Goal: Task Accomplishment & Management: Manage account settings

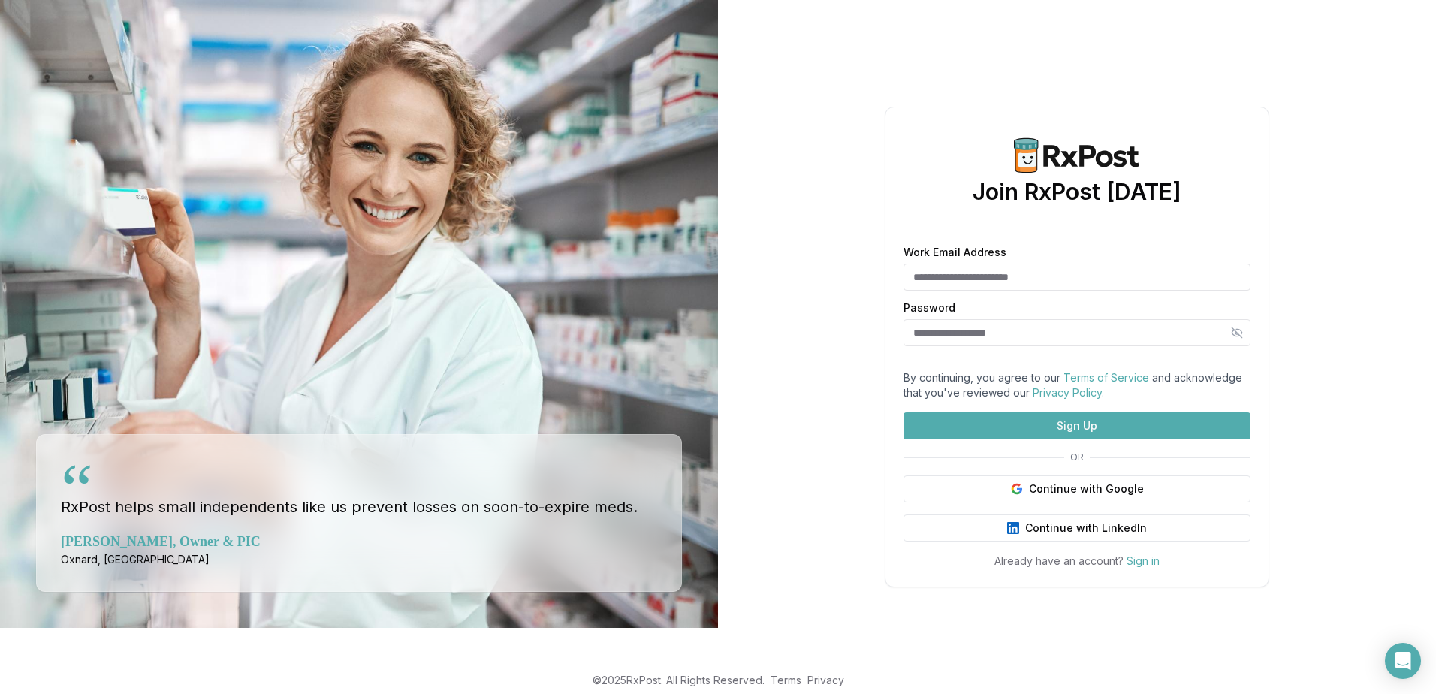
click at [987, 264] on input "Work Email Address" at bounding box center [1077, 277] width 347 height 27
click at [1082, 502] on button "Continue with Google" at bounding box center [1077, 488] width 347 height 27
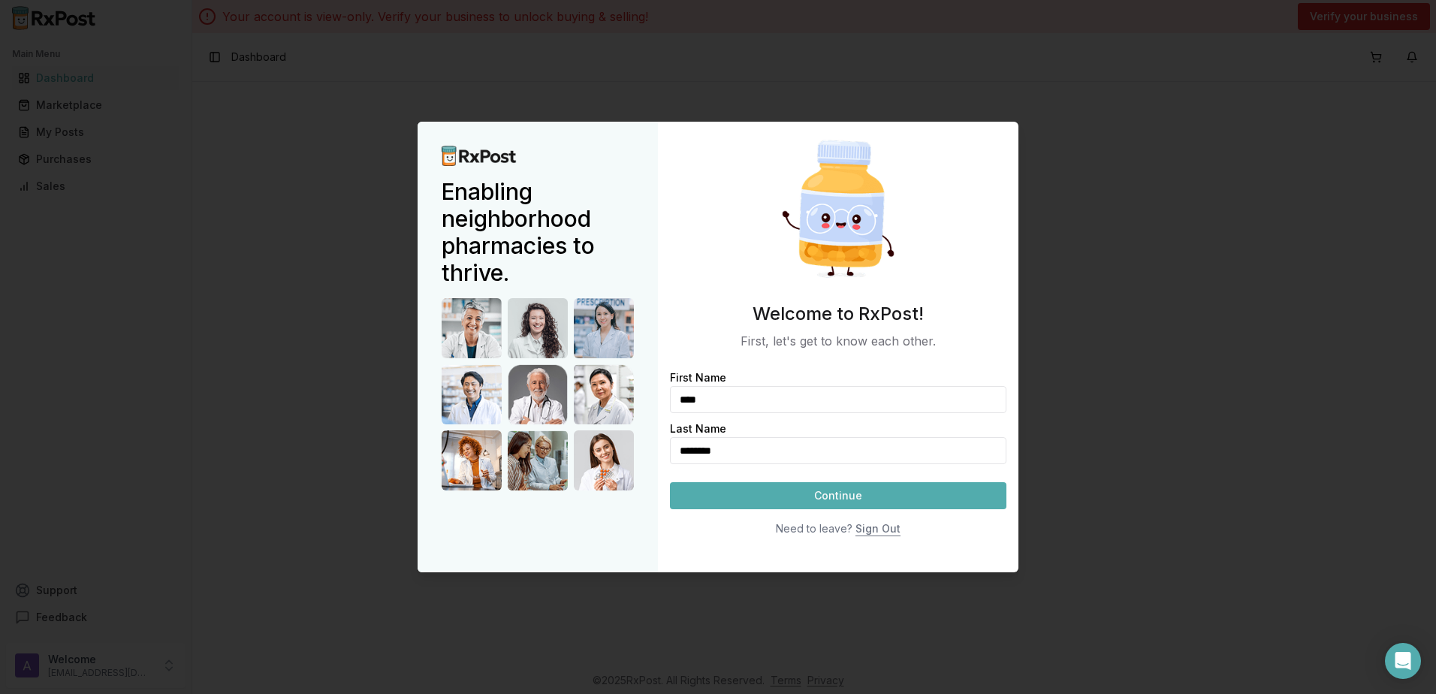
click at [781, 487] on button "Continue" at bounding box center [838, 495] width 336 height 27
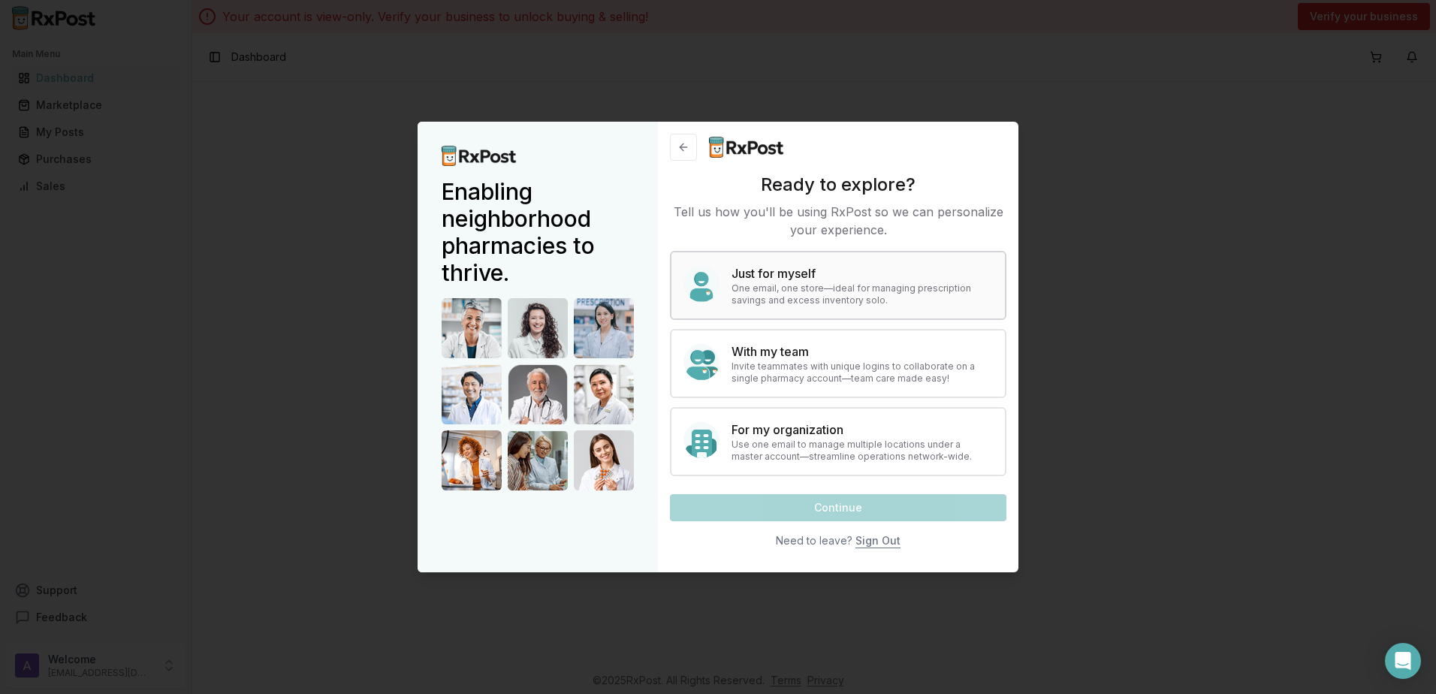
click at [814, 277] on h4 "Just for myself" at bounding box center [862, 273] width 261 height 18
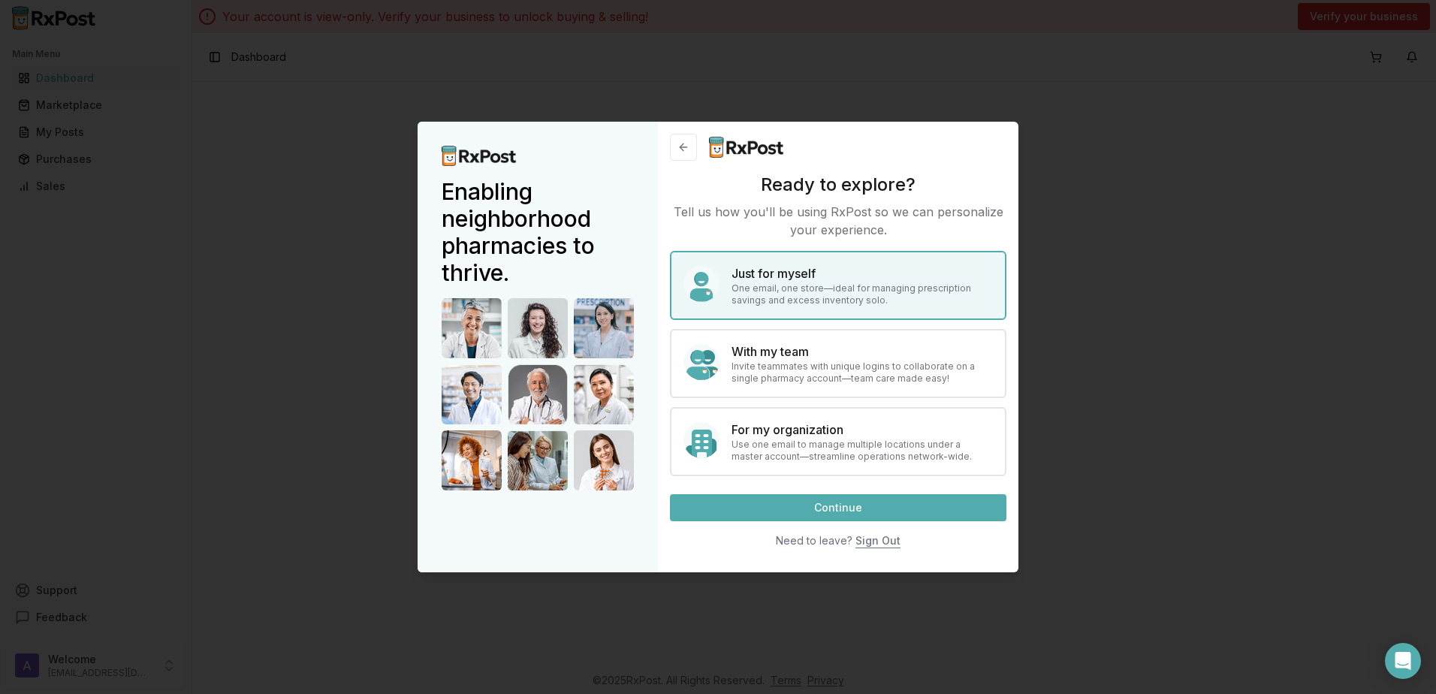
click at [766, 512] on button "Continue" at bounding box center [838, 507] width 336 height 27
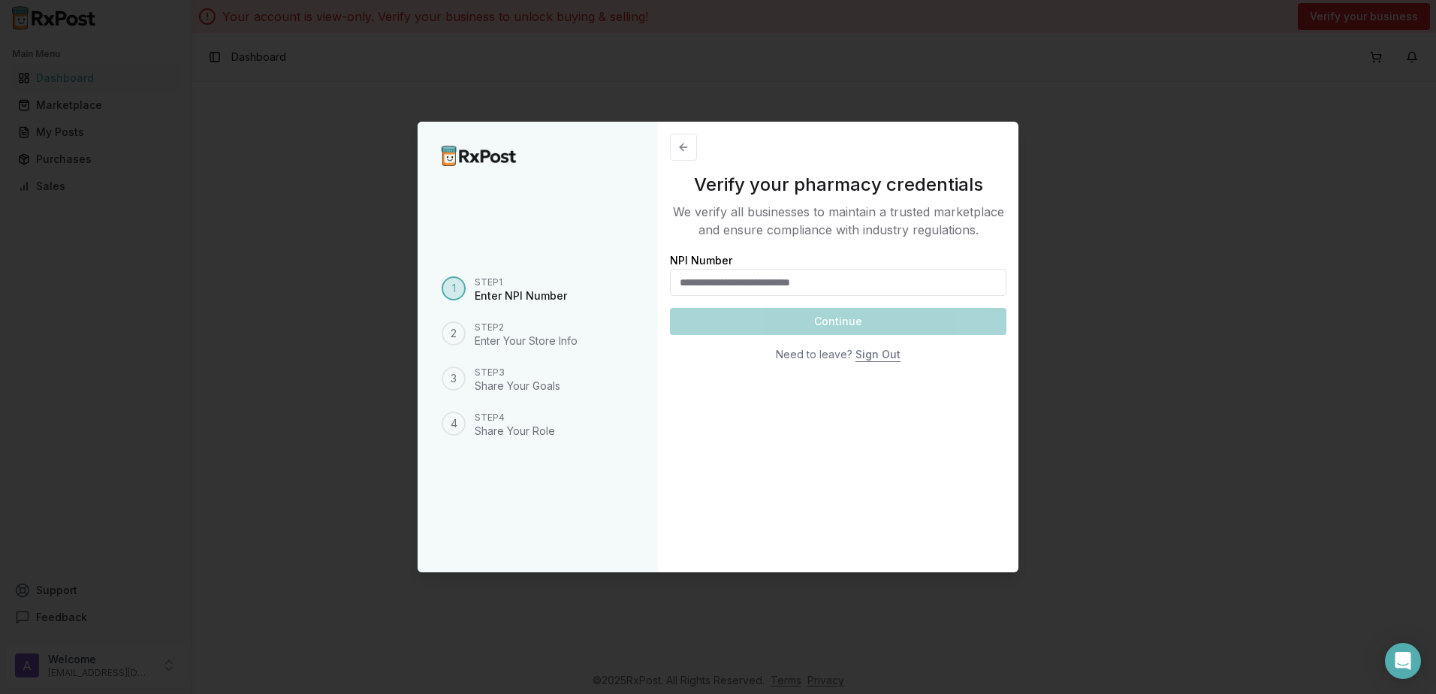
click at [743, 282] on input "NPI Number" at bounding box center [838, 282] width 336 height 27
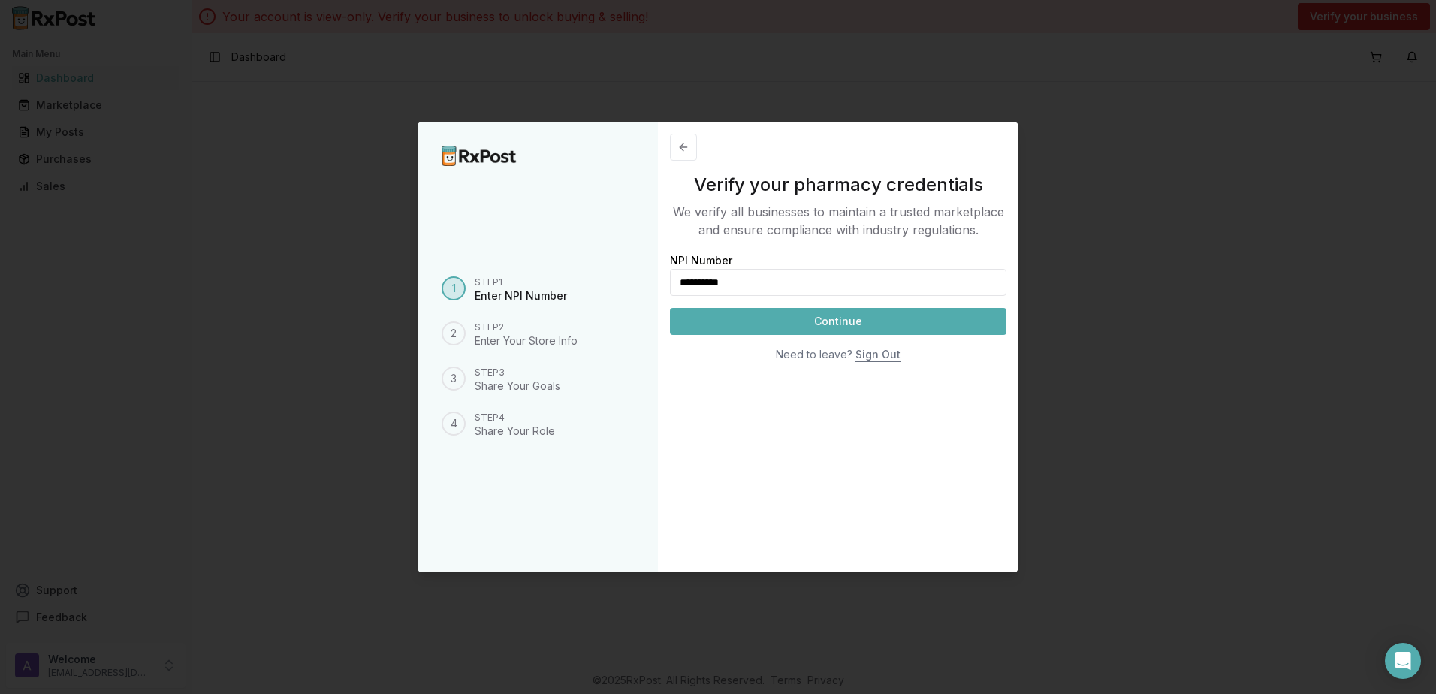
type input "**********"
click at [859, 322] on button "Continue" at bounding box center [838, 321] width 336 height 27
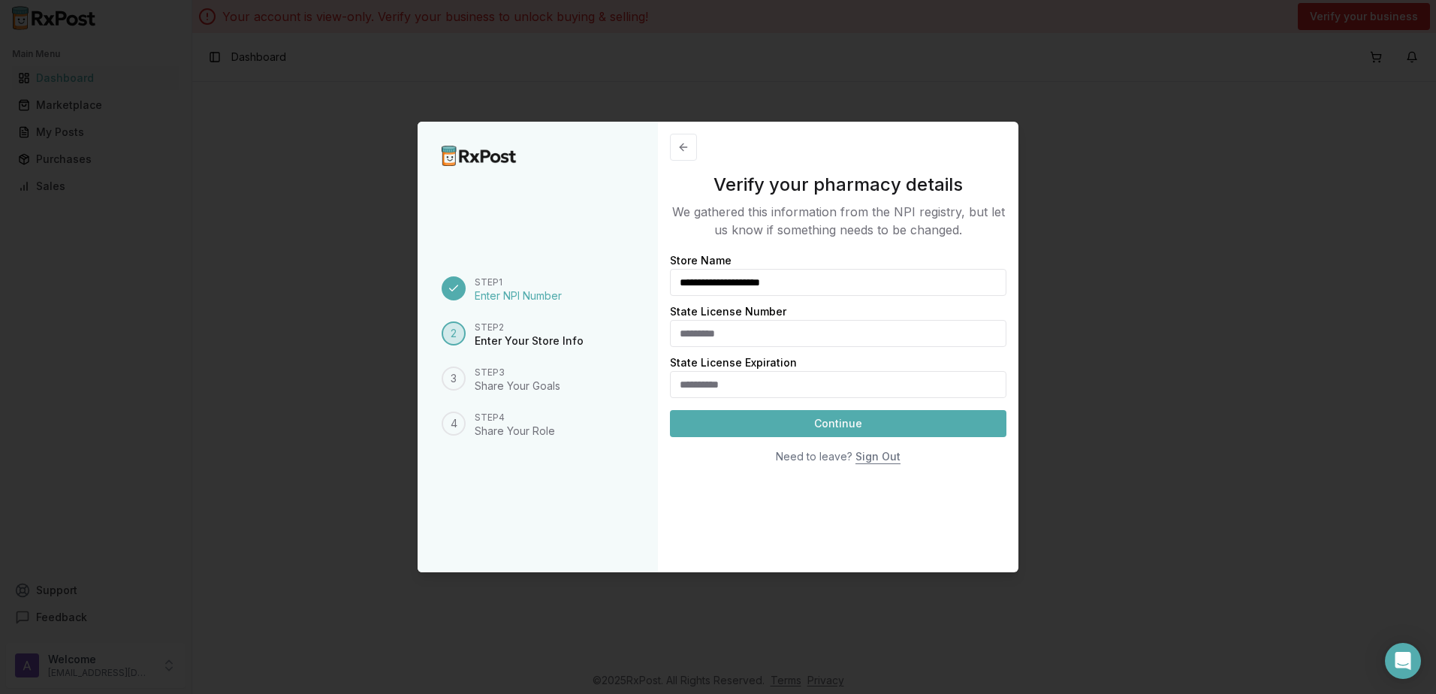
click at [904, 334] on input "State License Number" at bounding box center [838, 333] width 336 height 27
type input "******"
type input "**********"
click at [670, 410] on button "Continue" at bounding box center [838, 423] width 336 height 27
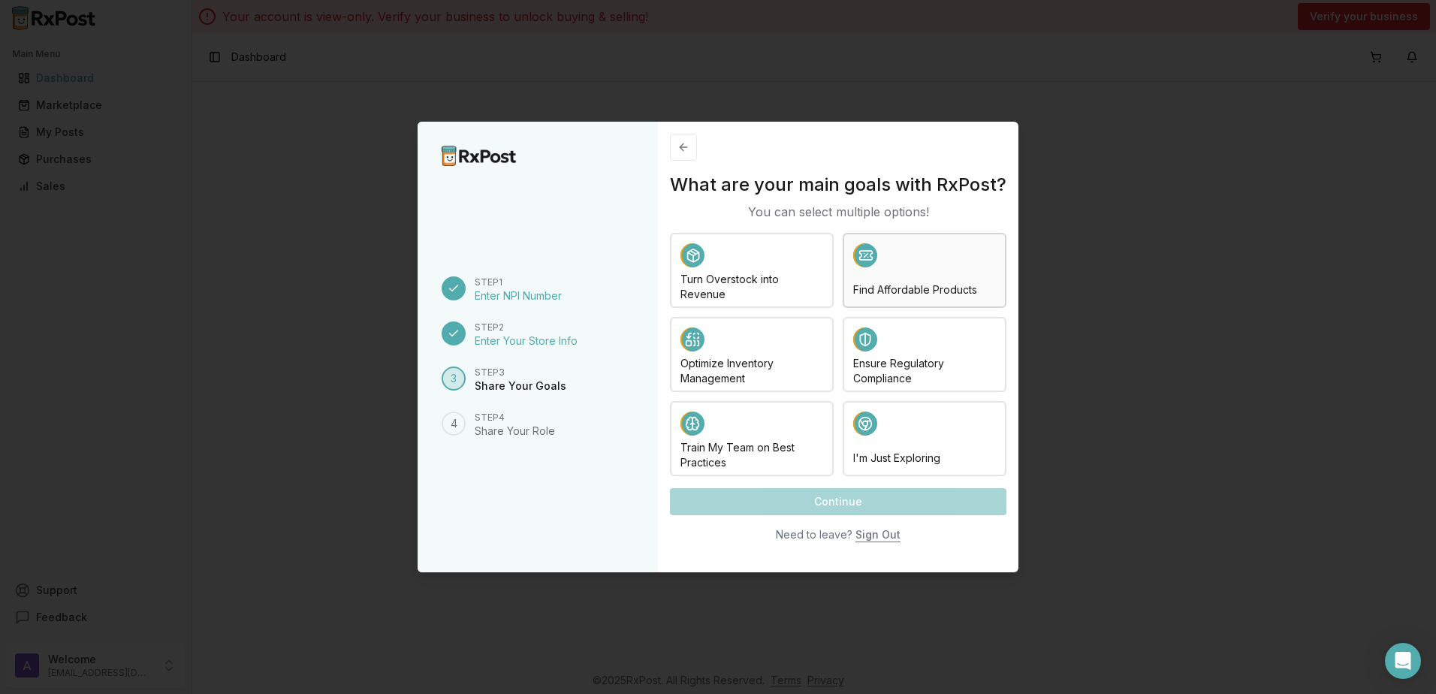
drag, startPoint x: 807, startPoint y: 277, endPoint x: 868, endPoint y: 269, distance: 60.7
click at [819, 277] on h4 "Turn Overstock into Revenue" at bounding box center [751, 287] width 143 height 30
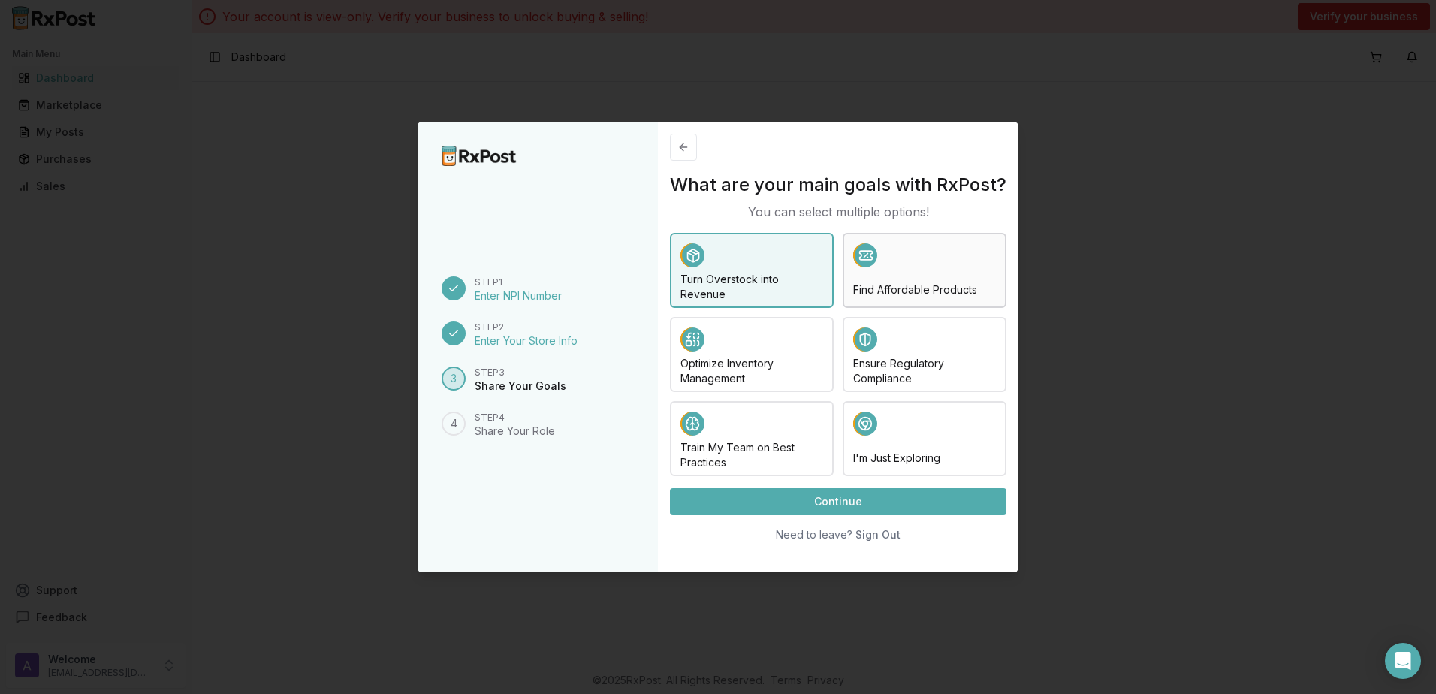
click at [868, 268] on div at bounding box center [924, 257] width 143 height 29
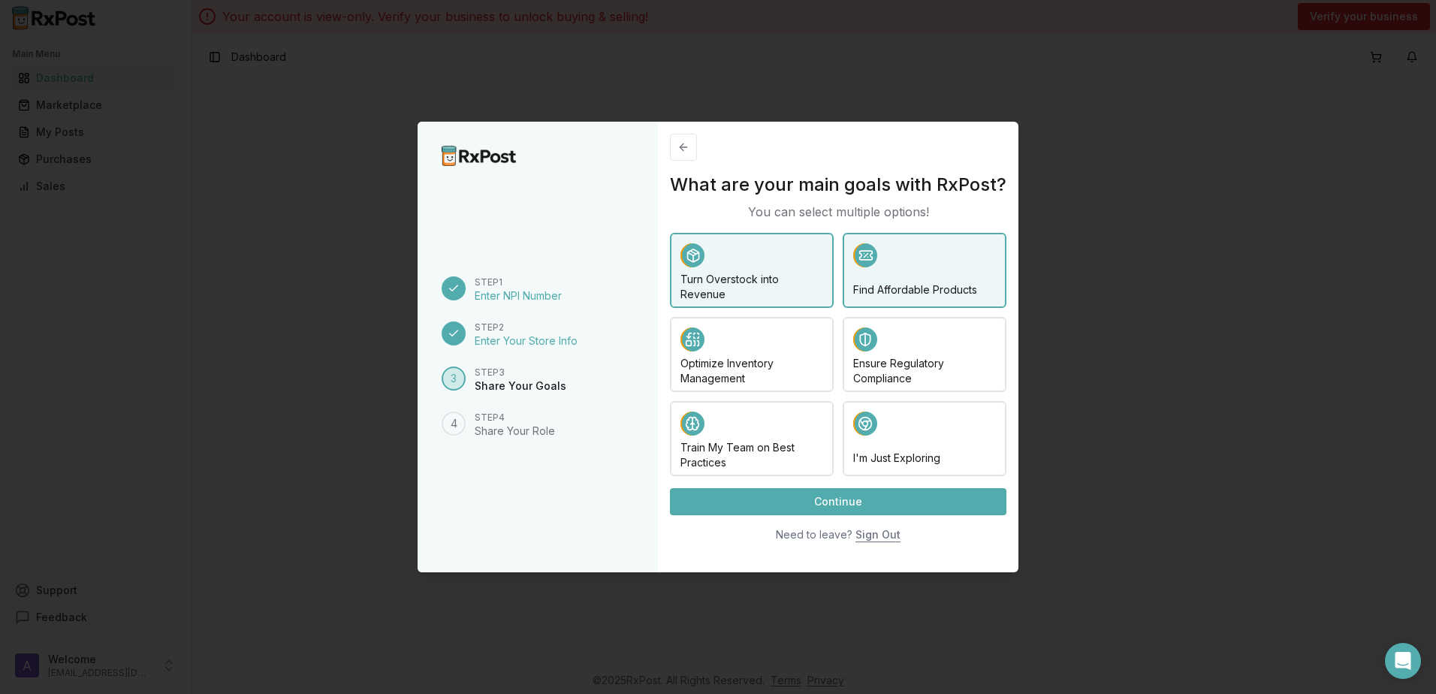
click at [872, 504] on button "Continue" at bounding box center [838, 501] width 336 height 27
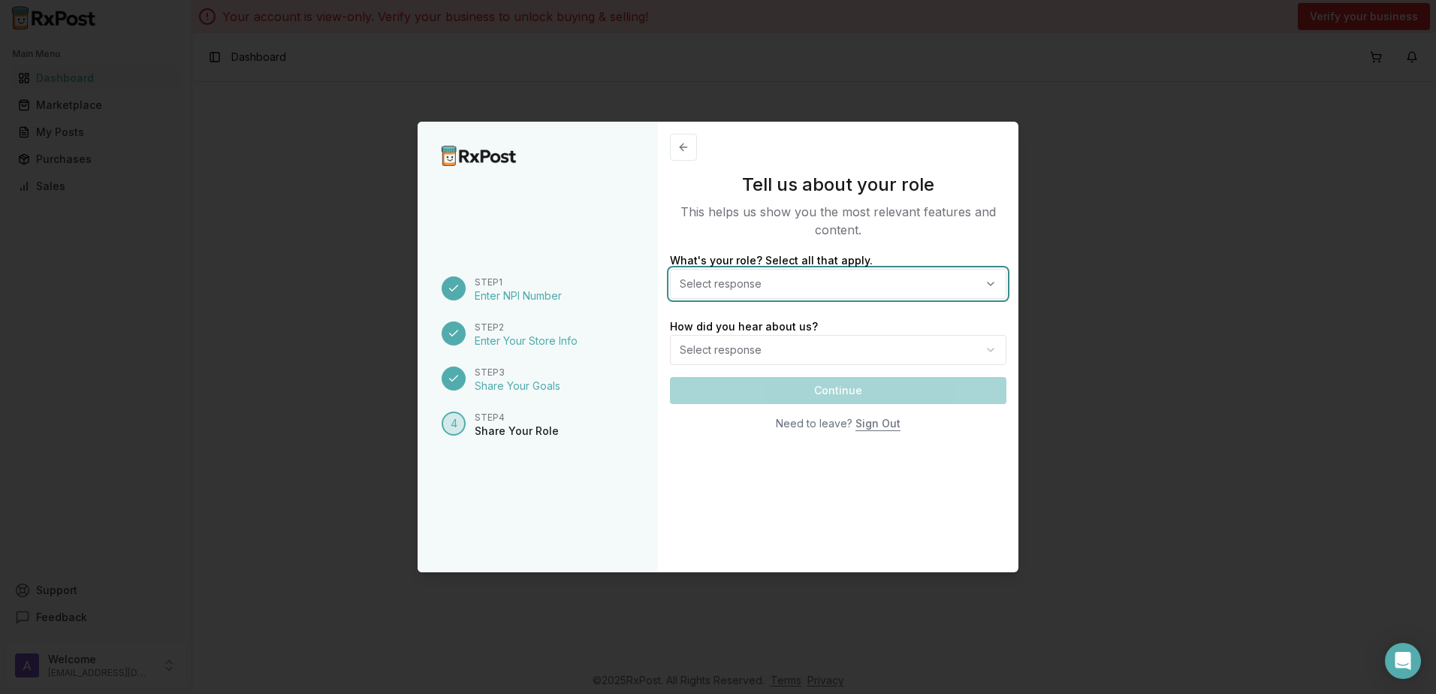
click at [857, 276] on button "Select response" at bounding box center [838, 284] width 336 height 30
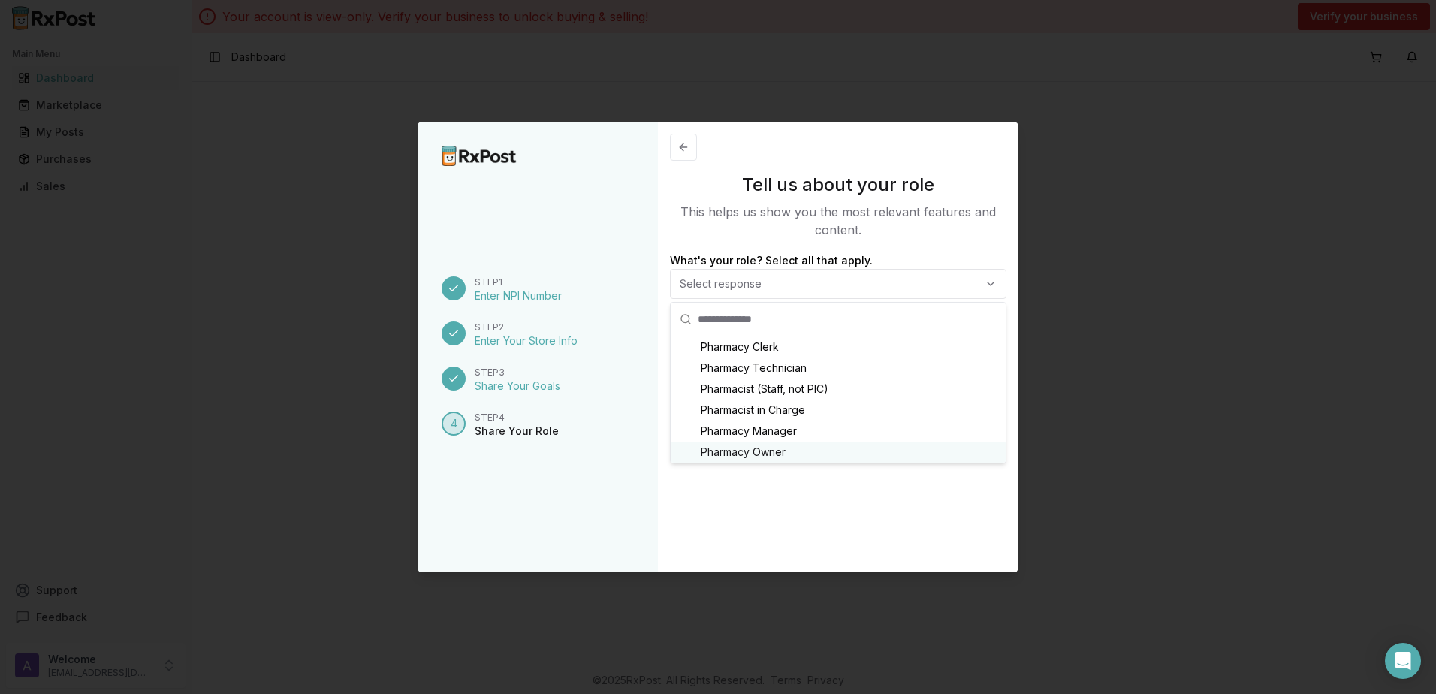
click at [790, 446] on div "Pharmacy Owner" at bounding box center [838, 452] width 335 height 21
click at [820, 507] on div "Tell us about your role This helps us show you the most relevant features and c…" at bounding box center [838, 347] width 361 height 451
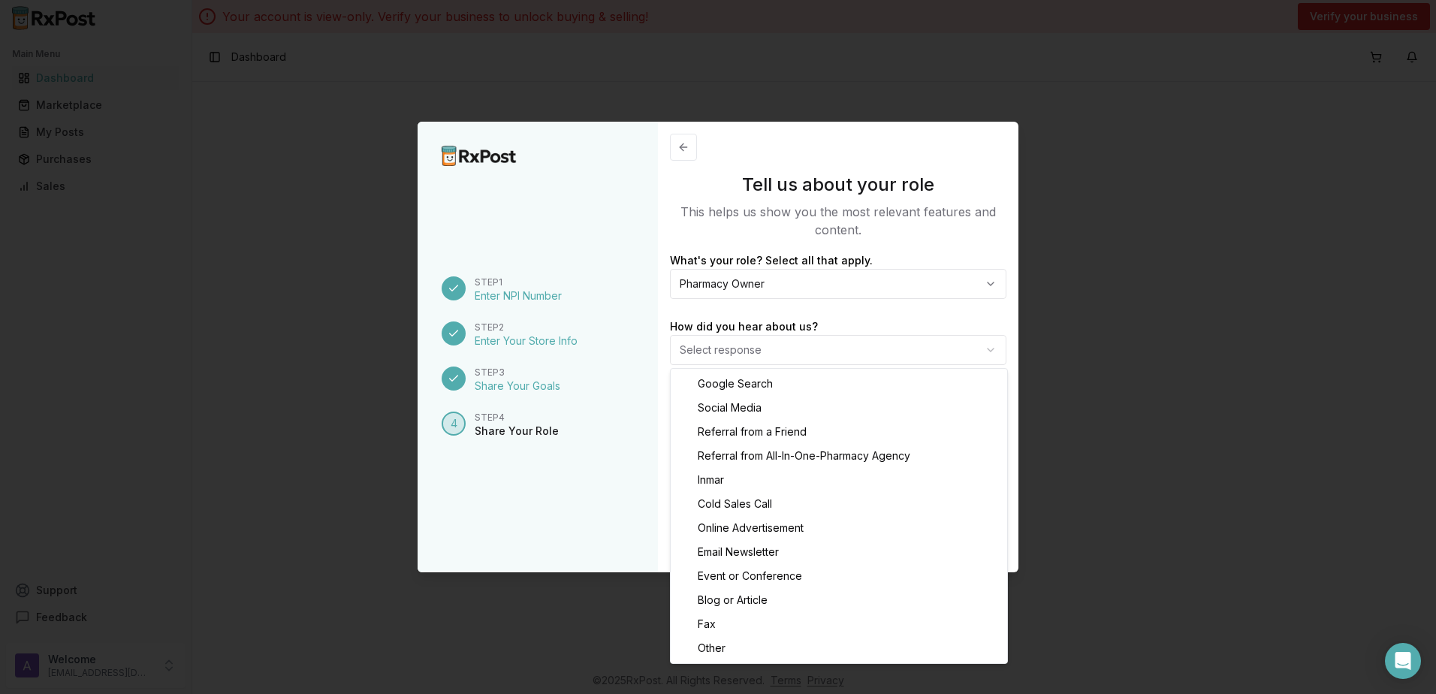
click at [781, 357] on body "Main Menu Dashboard Marketplace My Posts Purchases Sales Support Feedback Welco…" at bounding box center [718, 347] width 1436 height 694
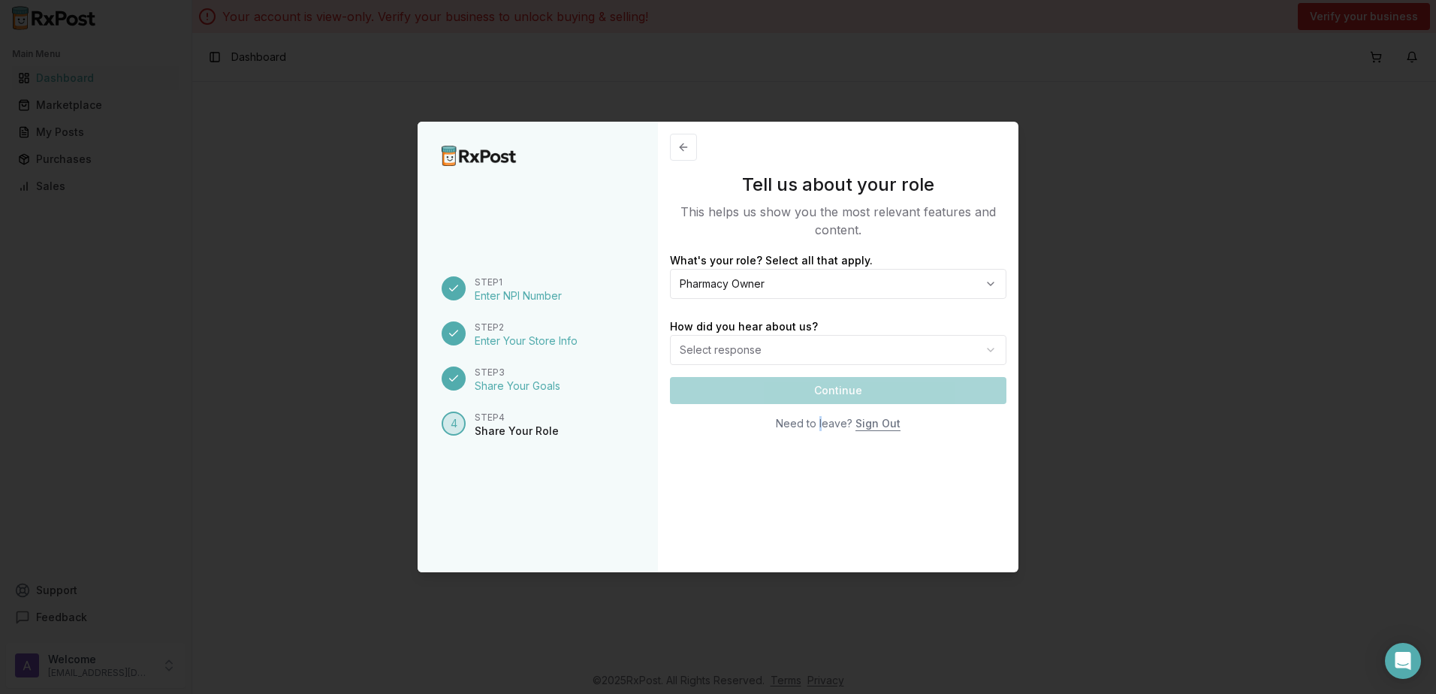
click at [749, 357] on body "Main Menu Dashboard Marketplace My Posts Purchases Sales Support Feedback Welco…" at bounding box center [718, 347] width 1436 height 694
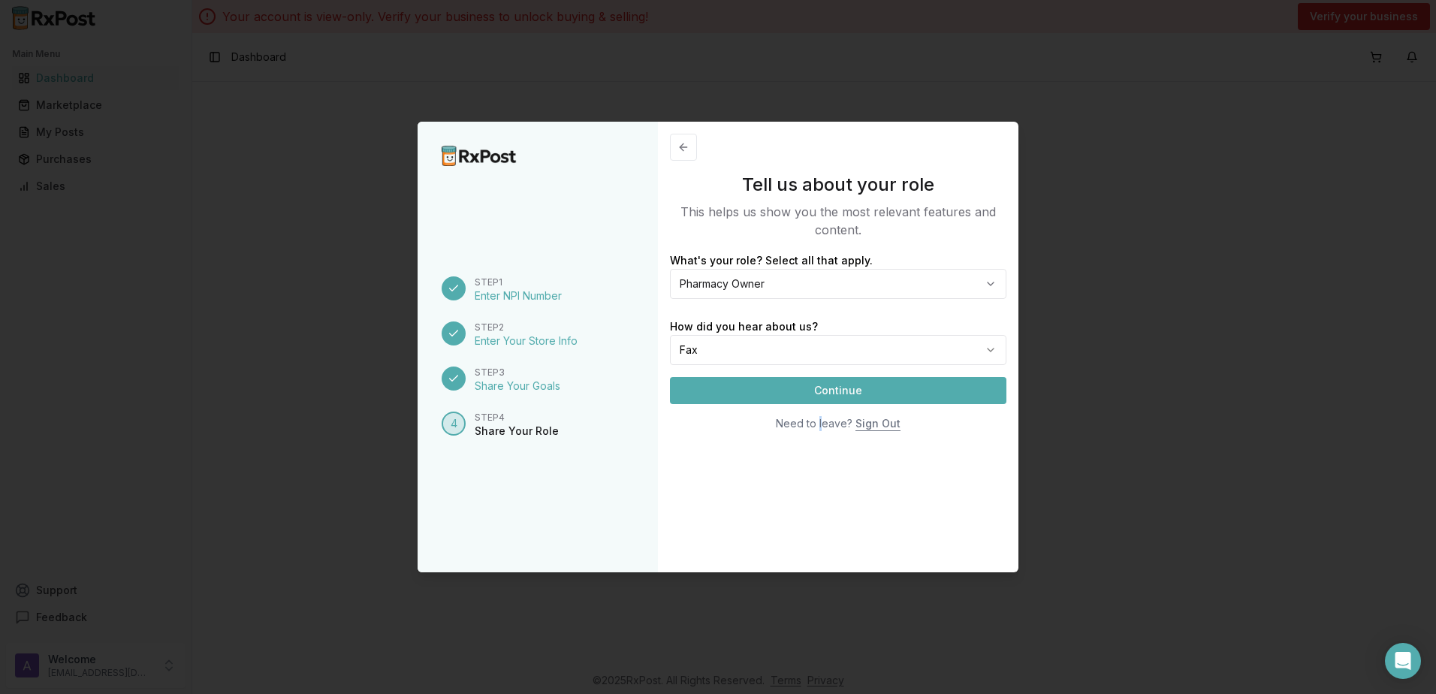
click at [778, 401] on button "Continue" at bounding box center [838, 390] width 336 height 27
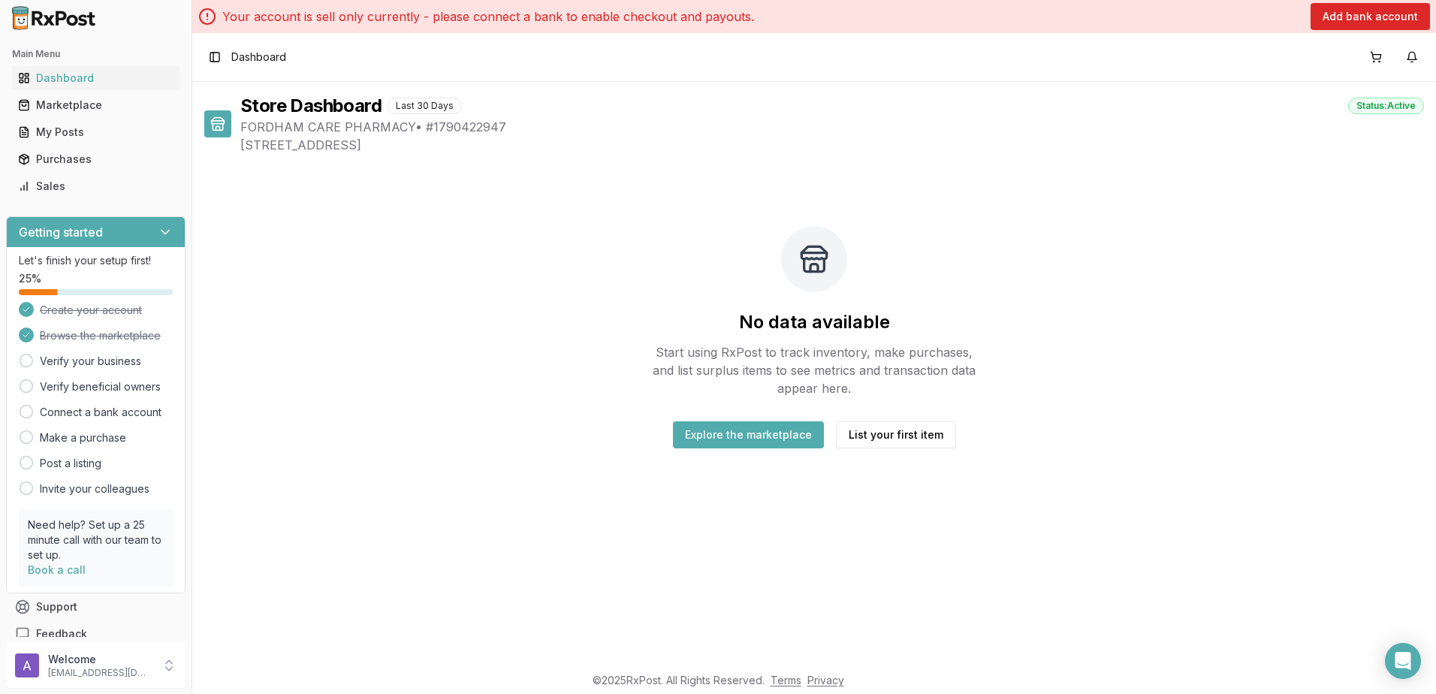
click at [785, 436] on button "Explore the marketplace" at bounding box center [748, 434] width 151 height 27
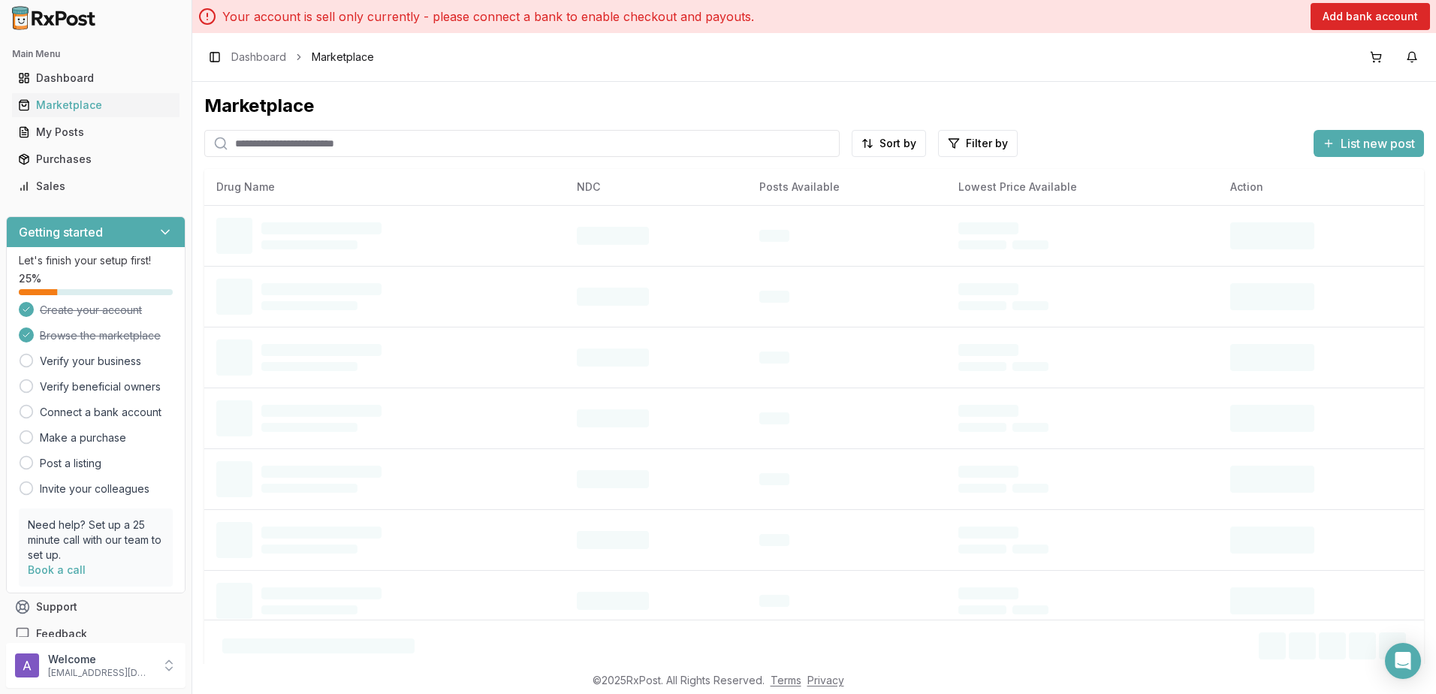
click at [376, 149] on input "search" at bounding box center [521, 143] width 635 height 27
paste input "**********"
type input "**********"
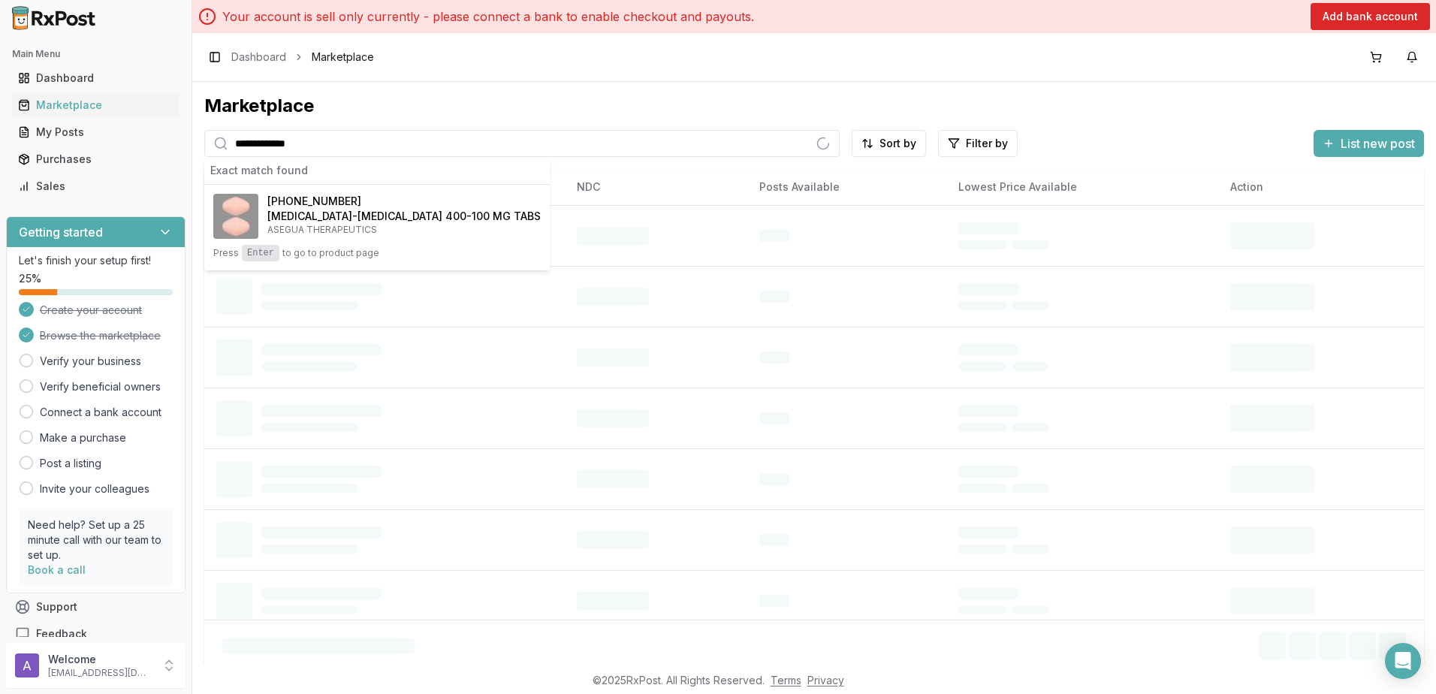
click at [1144, 104] on div "Marketplace" at bounding box center [814, 106] width 1220 height 24
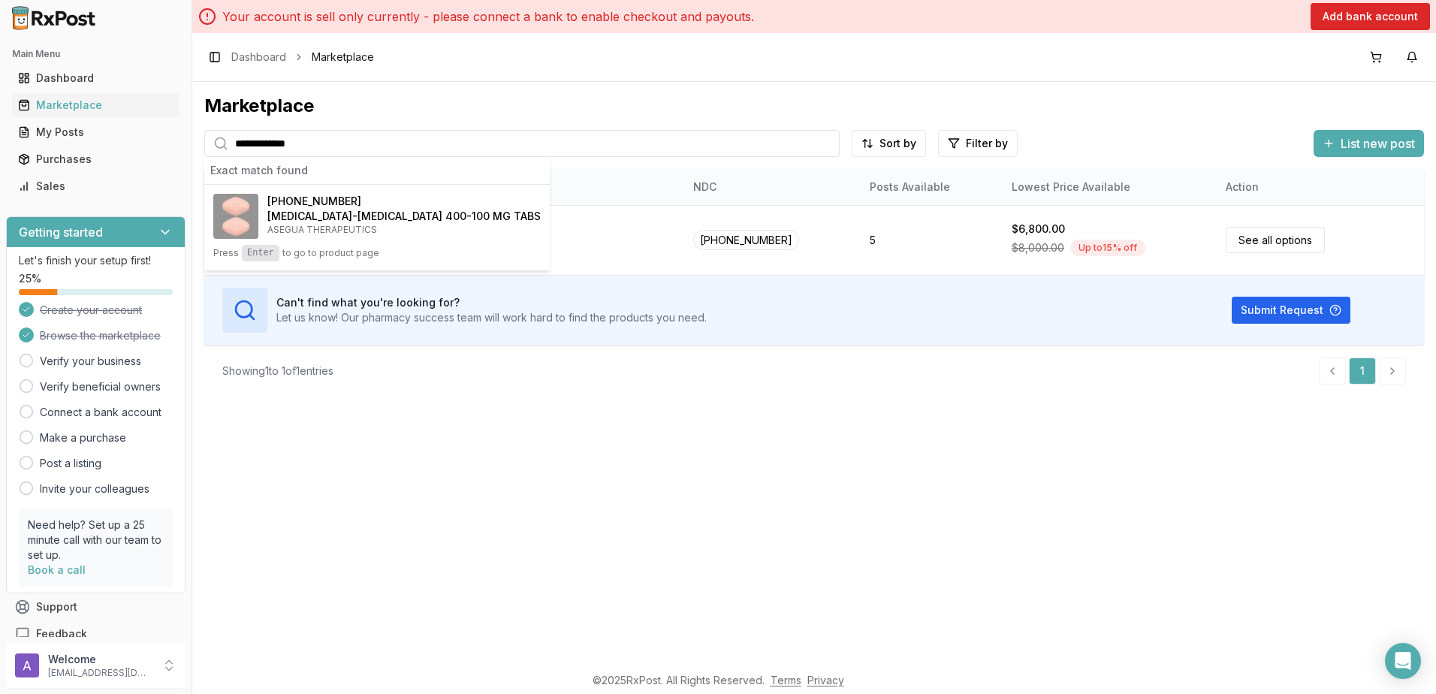
click at [539, 180] on th "Drug Name" at bounding box center [442, 187] width 477 height 36
click at [649, 450] on div "**********" at bounding box center [814, 373] width 1244 height 582
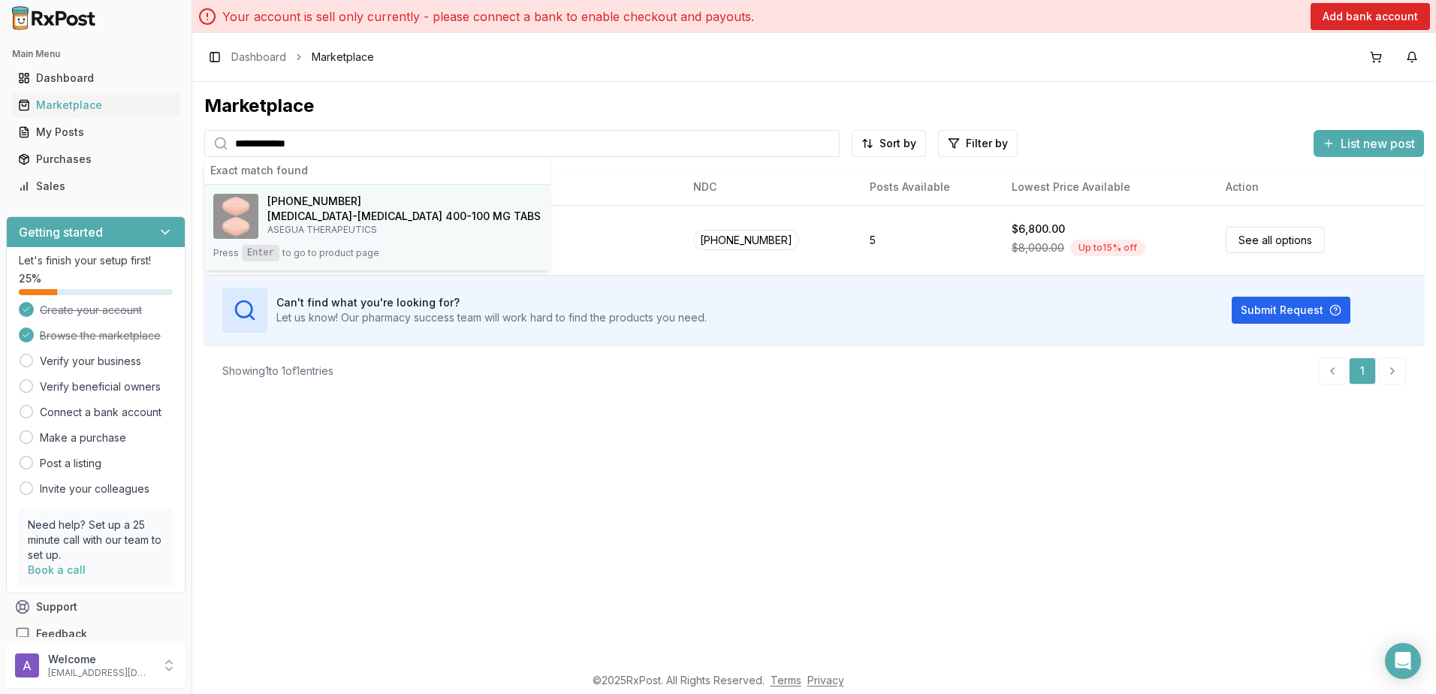
click at [437, 244] on button "72626-2701-01 Sofosbuvir-Velpatasvir 400-100 MG TABS ASEGUA THERAPEUTICS Press …" at bounding box center [377, 228] width 346 height 86
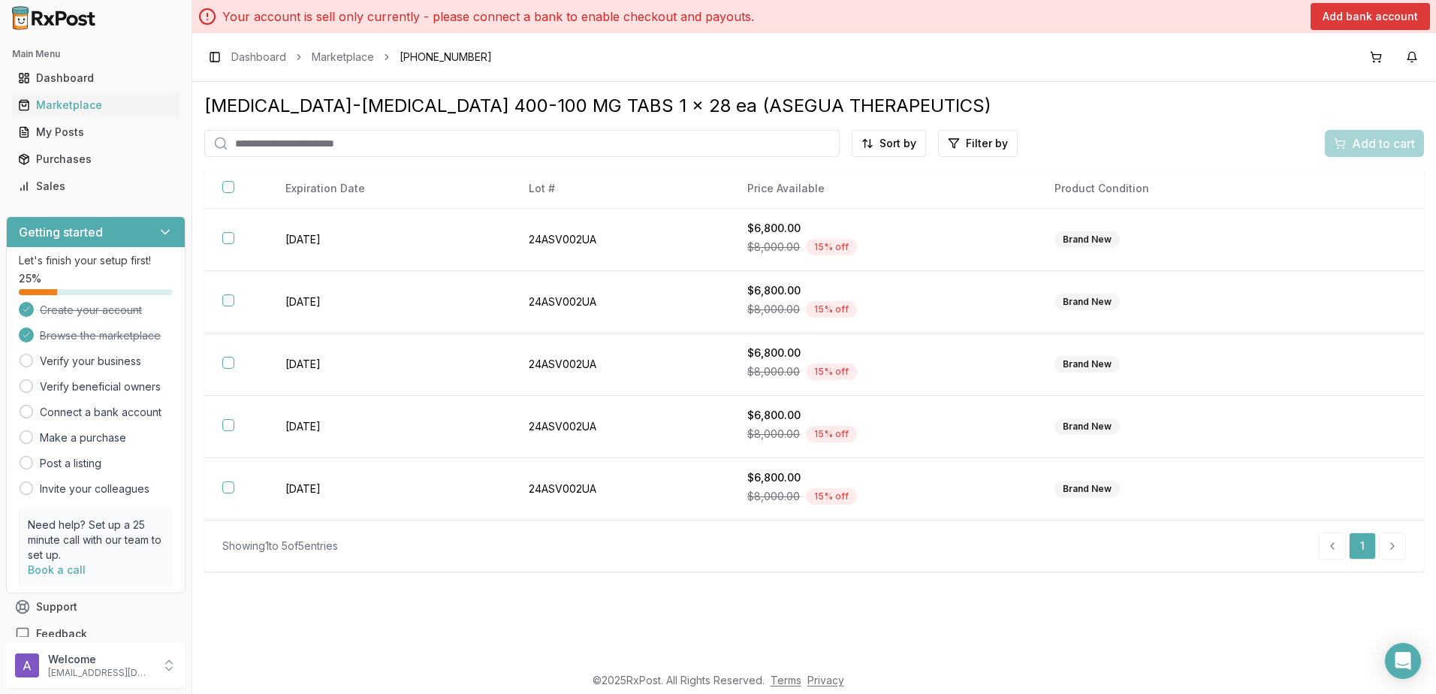
click at [1357, 26] on button "Add bank account" at bounding box center [1370, 16] width 119 height 27
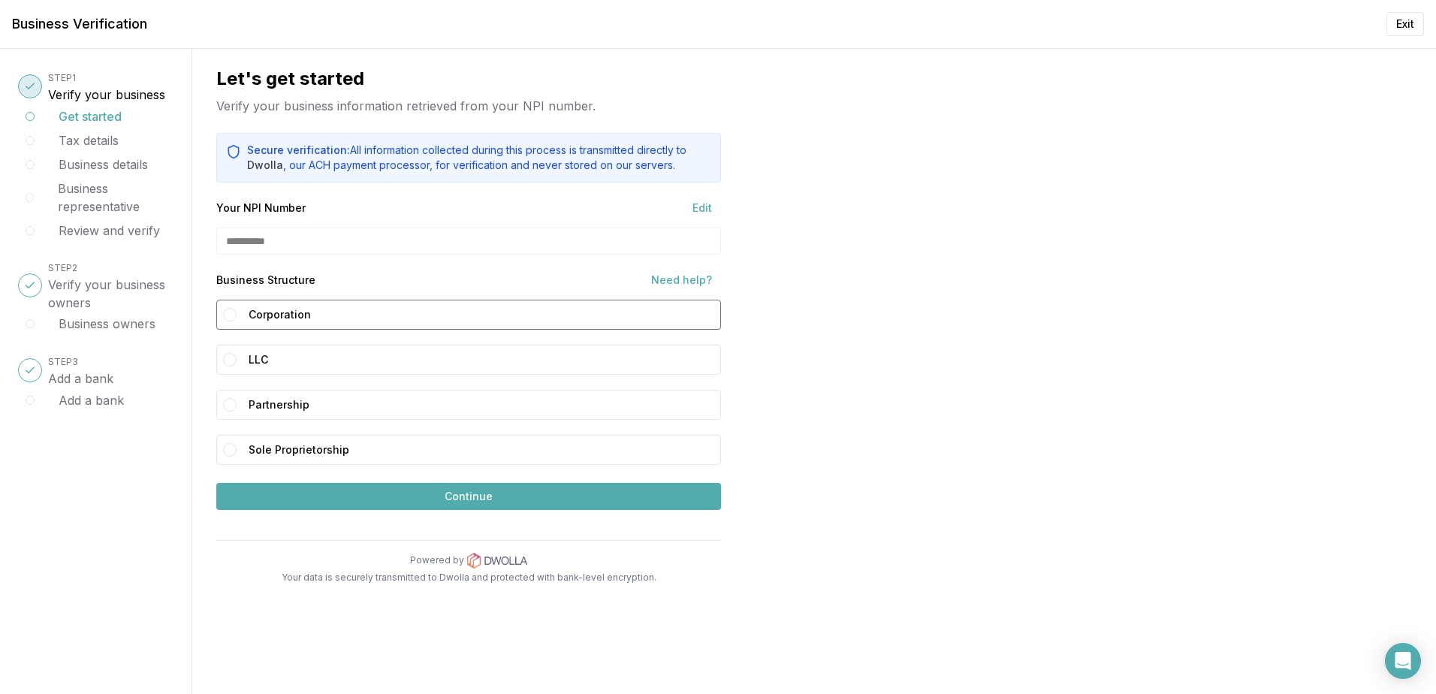
click at [370, 315] on label "Corporation" at bounding box center [482, 314] width 466 height 23
click at [237, 315] on button "Corporation" at bounding box center [230, 315] width 14 height 14
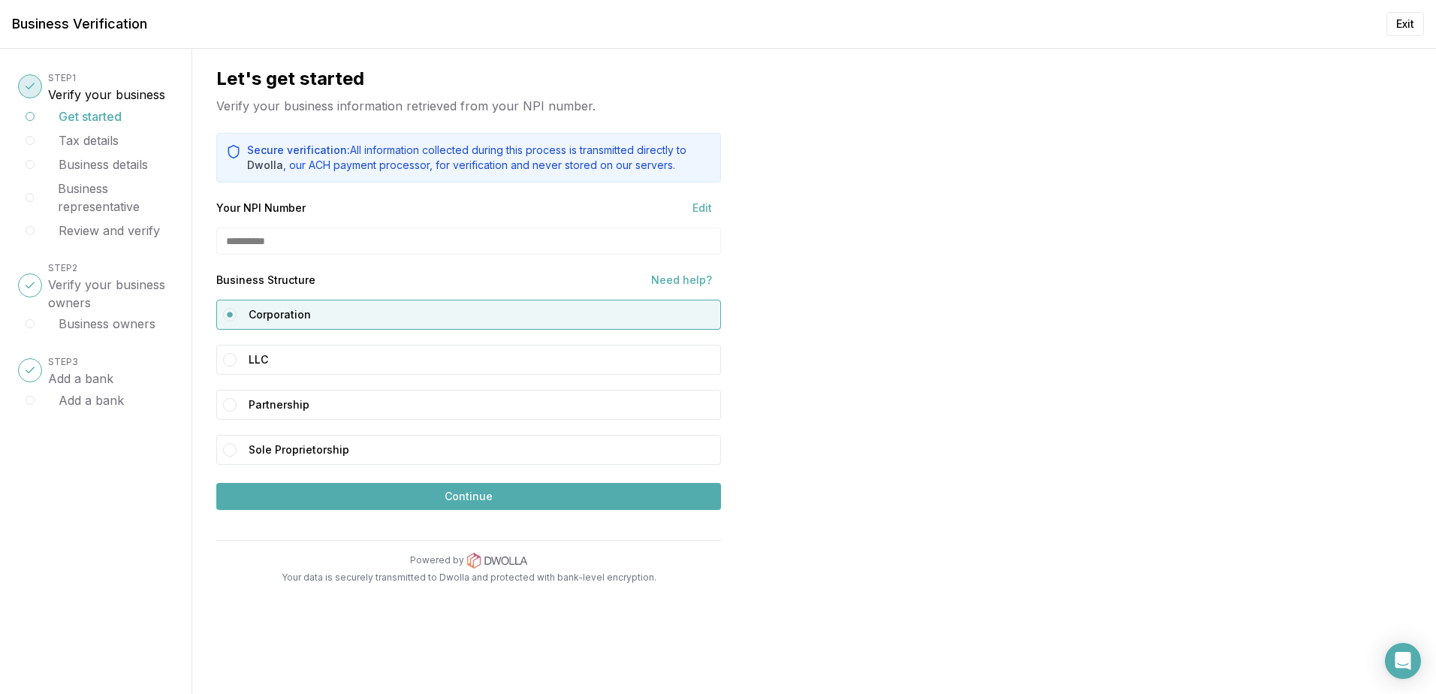
click at [433, 494] on button "Continue" at bounding box center [468, 496] width 505 height 27
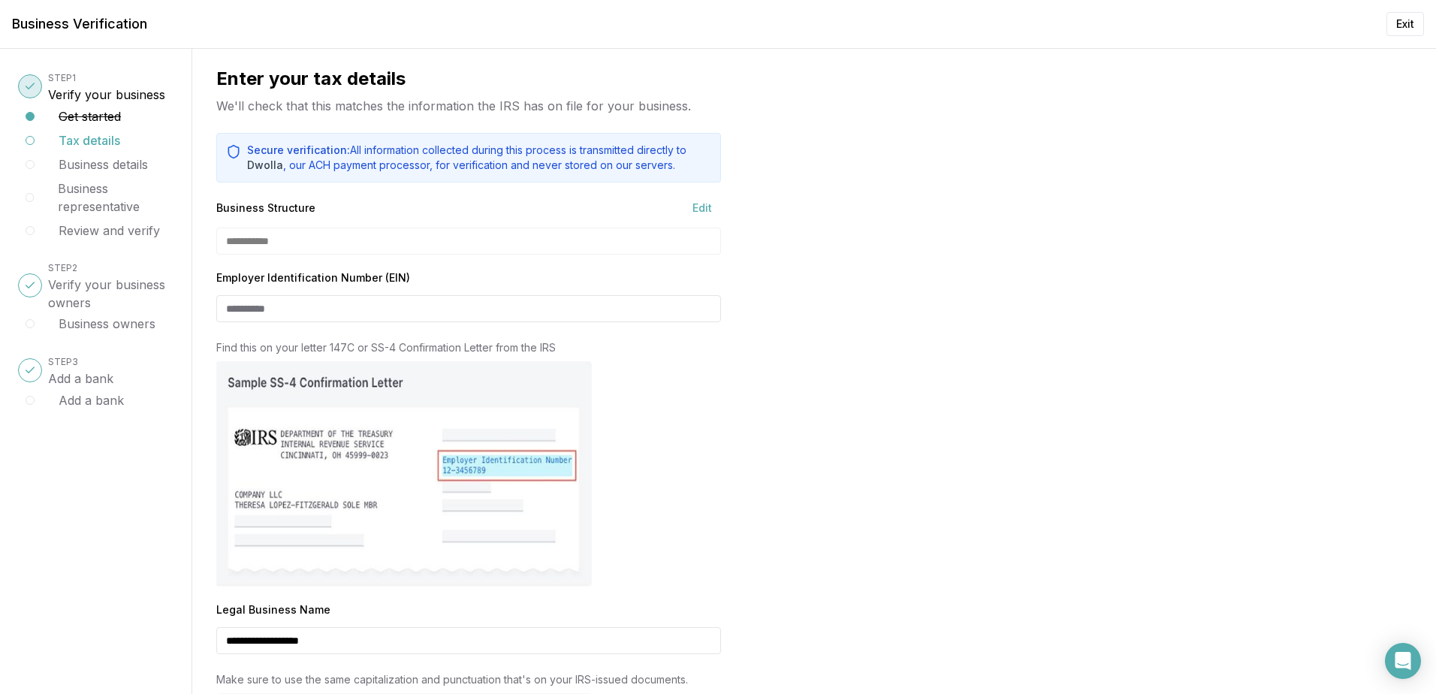
click at [433, 494] on img at bounding box center [404, 473] width 376 height 225
click at [383, 238] on div "**********" at bounding box center [468, 241] width 505 height 27
click at [327, 308] on input "Employer Identification Number (EIN)" at bounding box center [468, 308] width 505 height 27
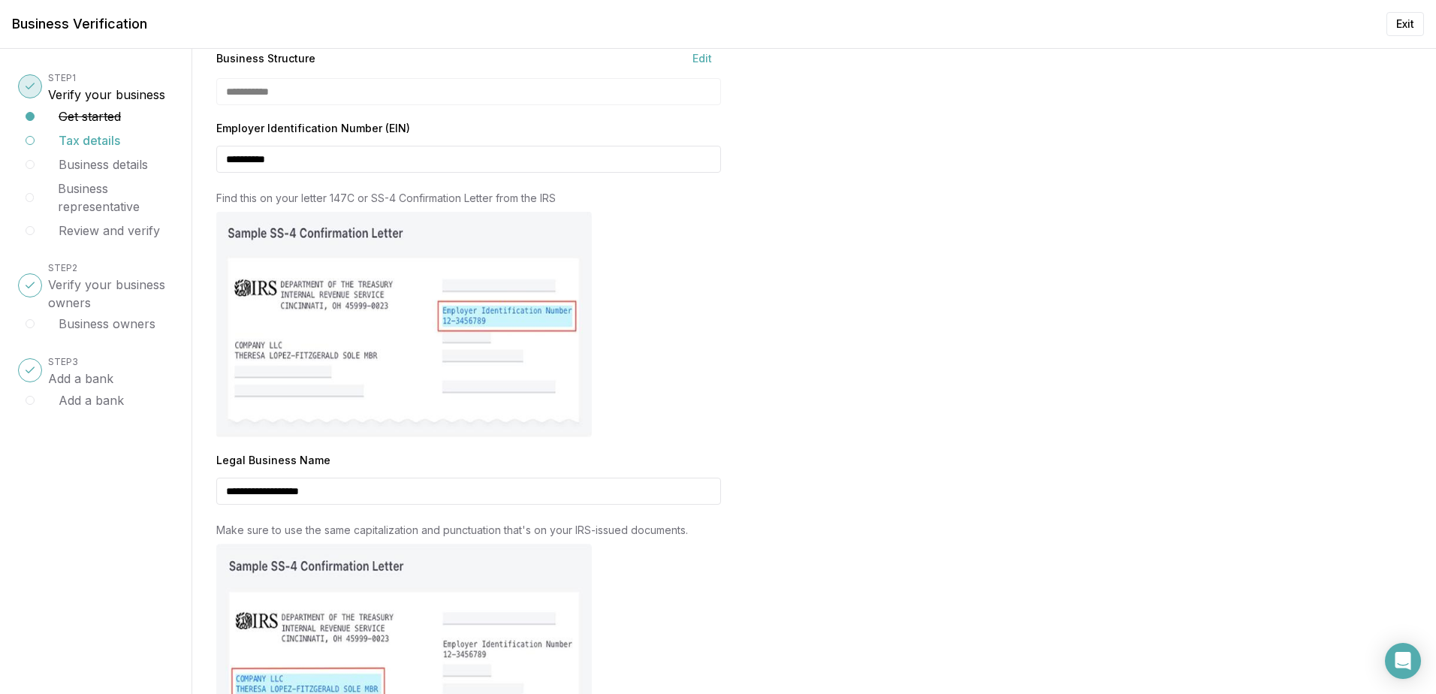
scroll to position [150, 0]
type input "**********"
click at [365, 494] on input "**********" at bounding box center [468, 490] width 505 height 27
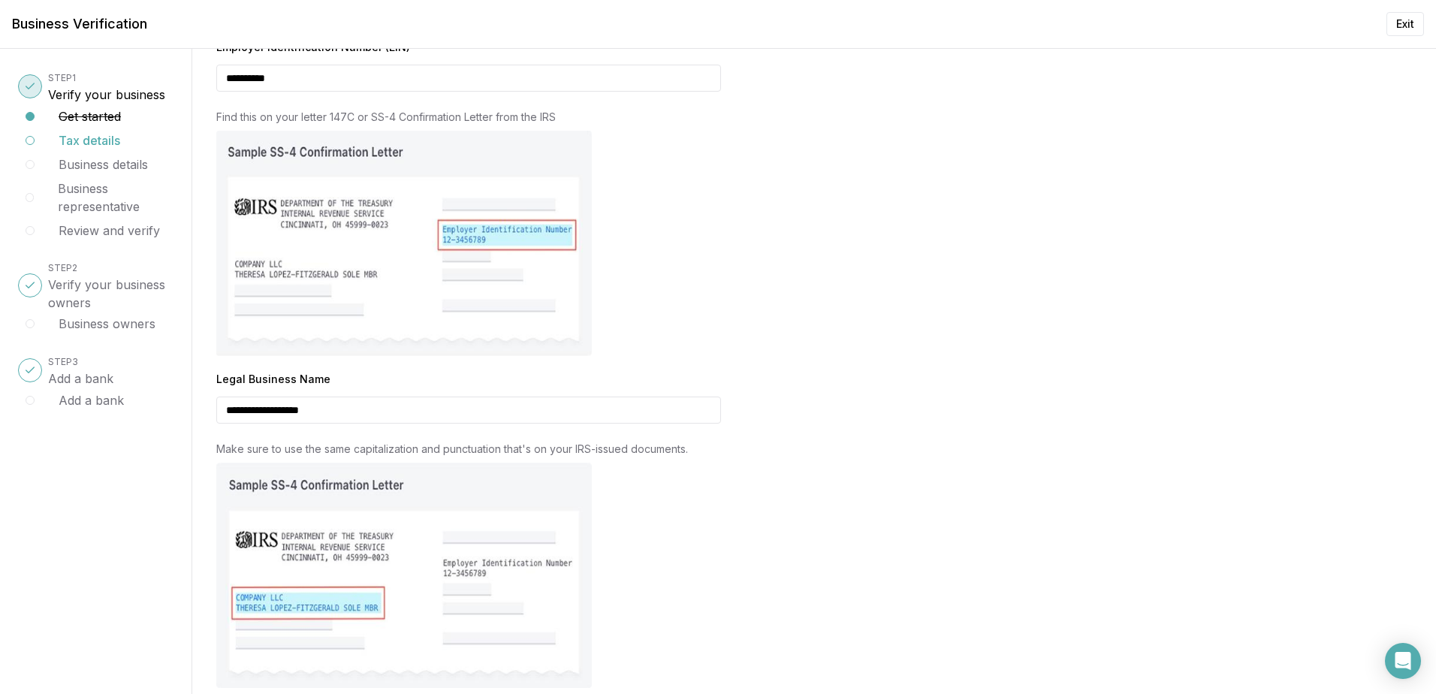
scroll to position [355, 0]
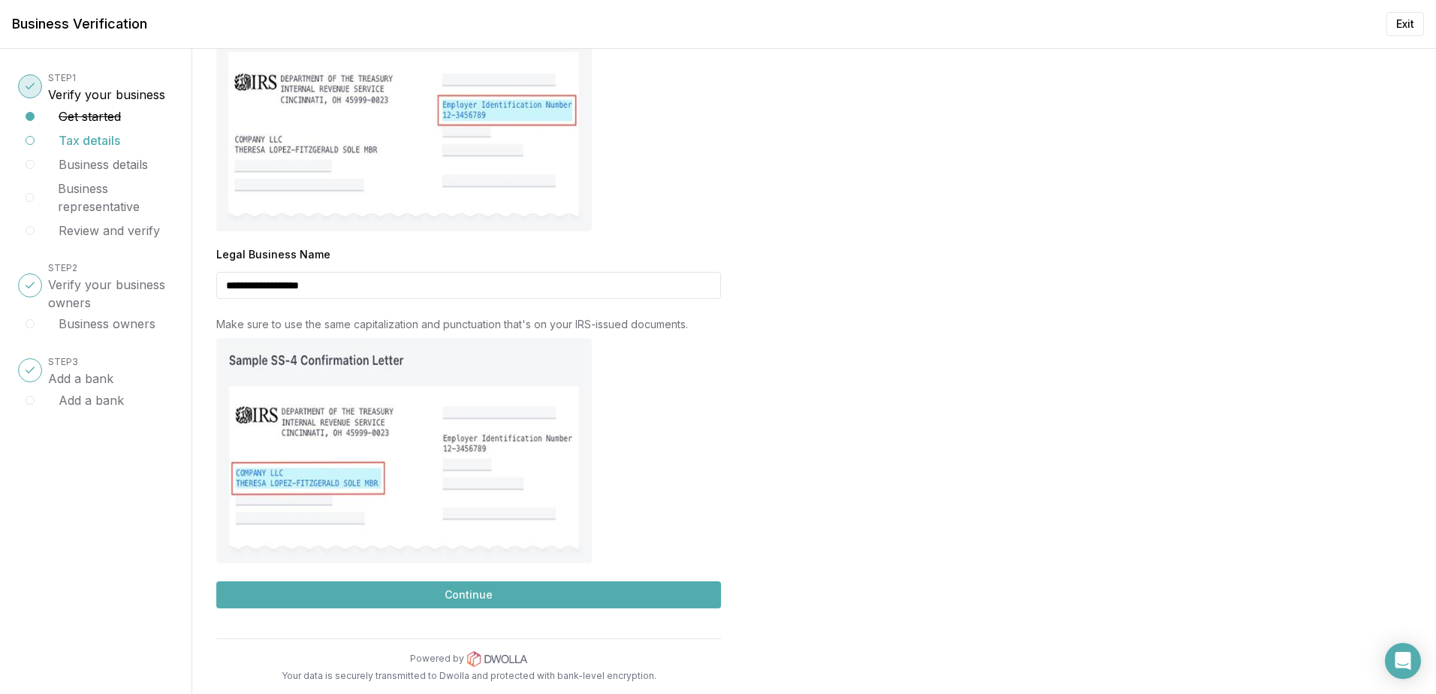
click at [474, 590] on button "Continue" at bounding box center [468, 594] width 505 height 27
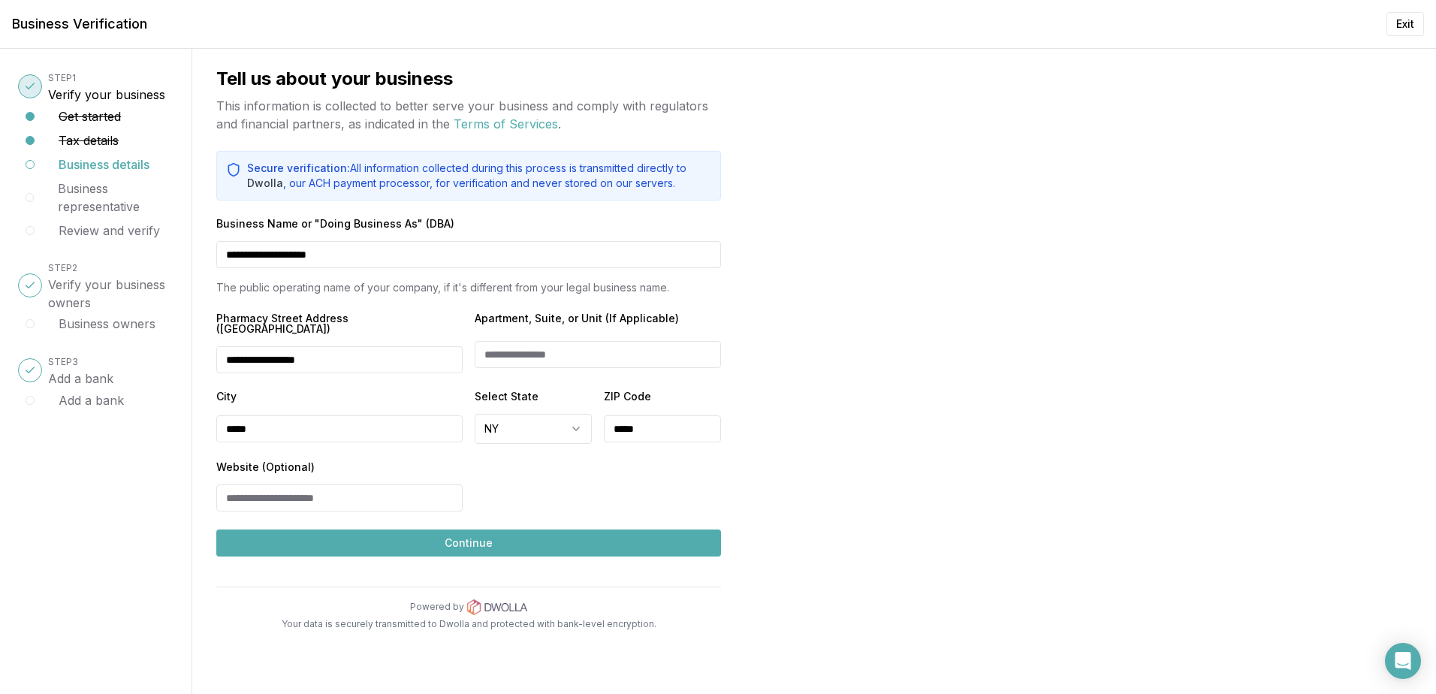
scroll to position [0, 0]
click at [399, 537] on button "Continue" at bounding box center [468, 543] width 505 height 27
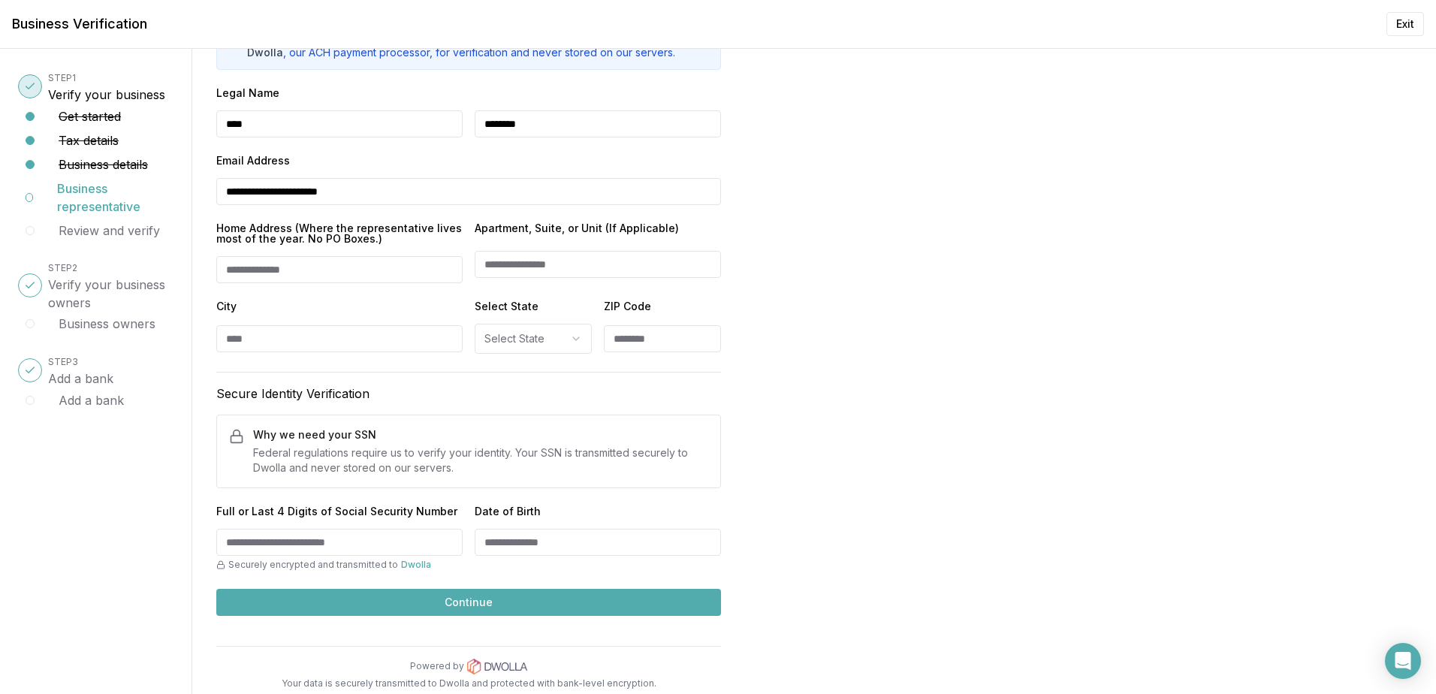
scroll to position [150, 0]
click at [353, 262] on input "Home Address (Where the representative lives most of the year. No PO Boxes.)" at bounding box center [339, 268] width 246 height 27
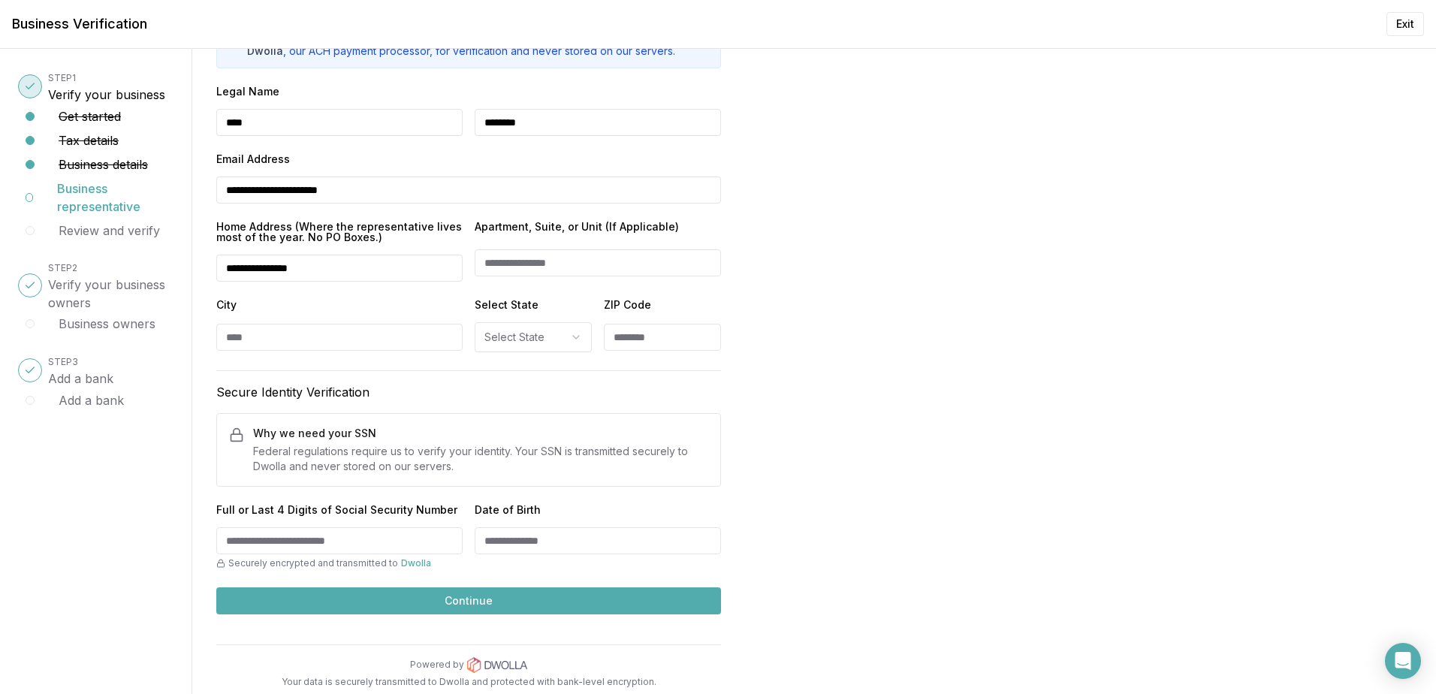
type input "**********"
type input "*****"
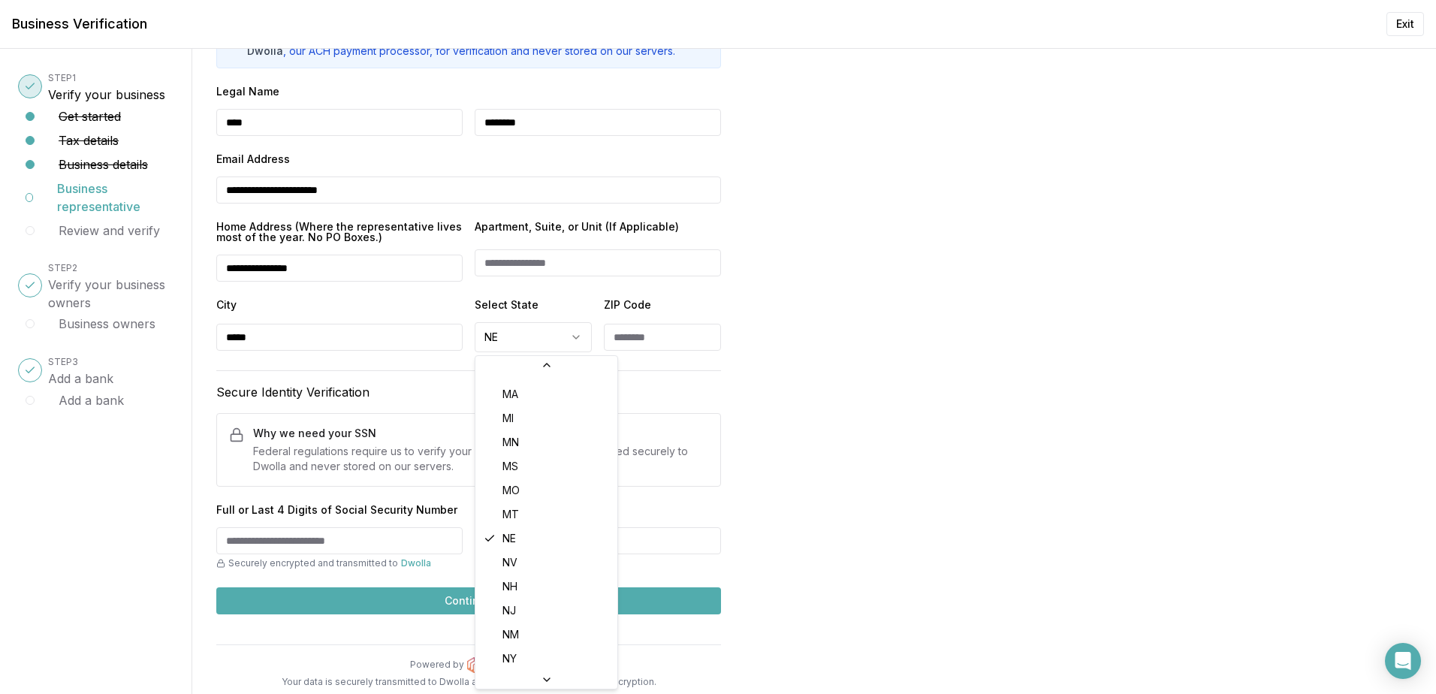
scroll to position [524, 0]
select select "**"
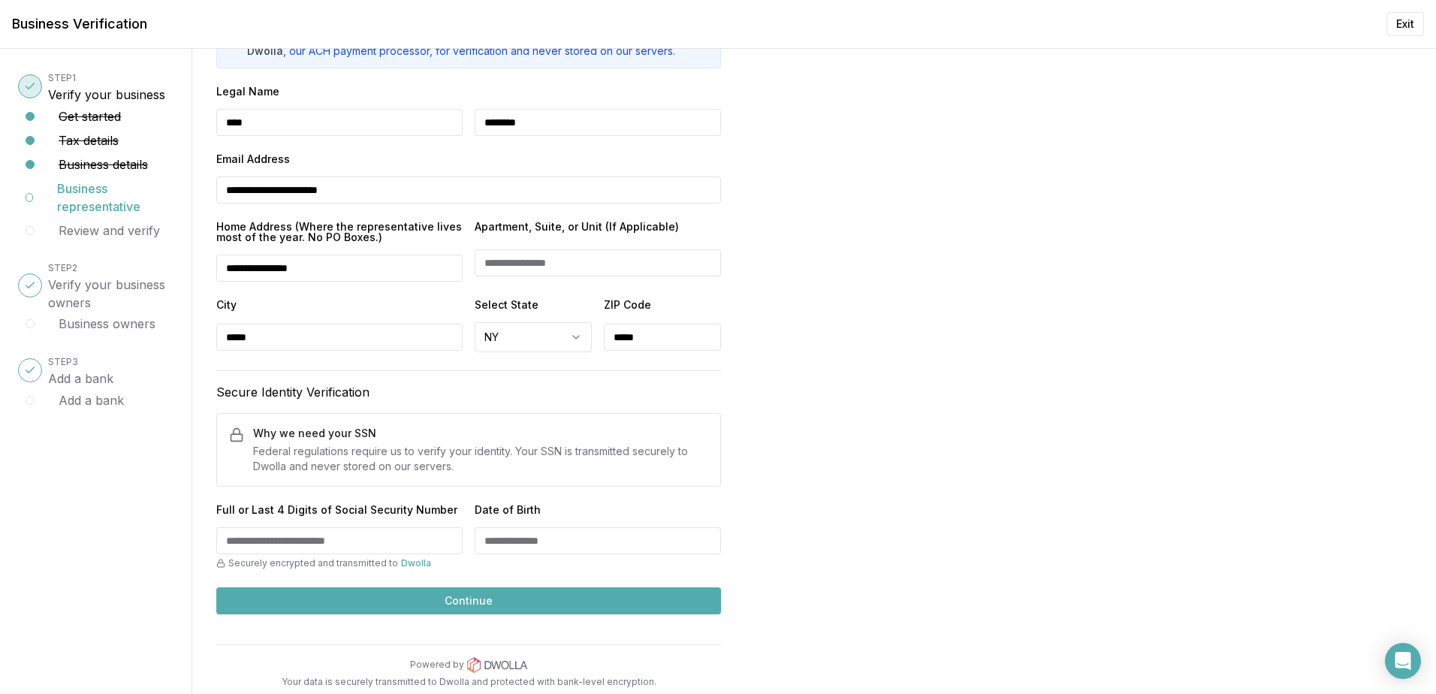
click at [216, 587] on button "Continue" at bounding box center [468, 600] width 505 height 27
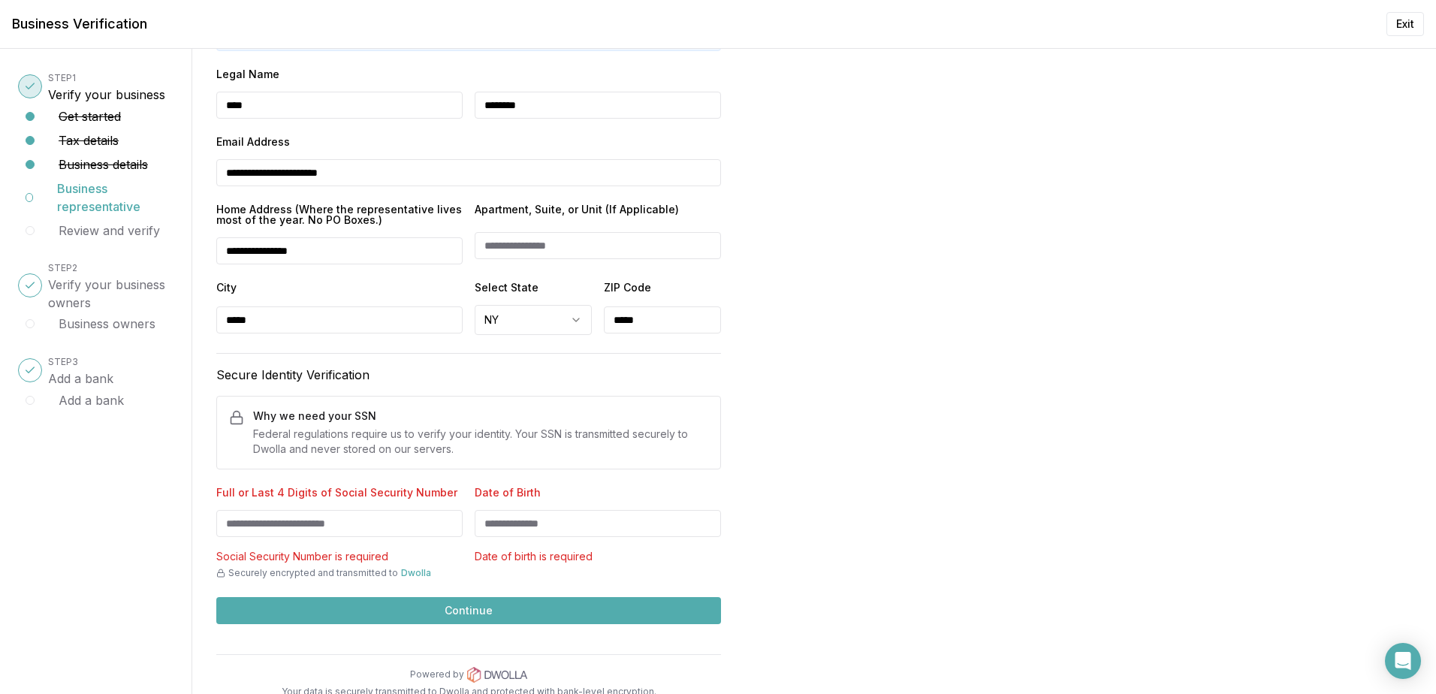
scroll to position [183, 0]
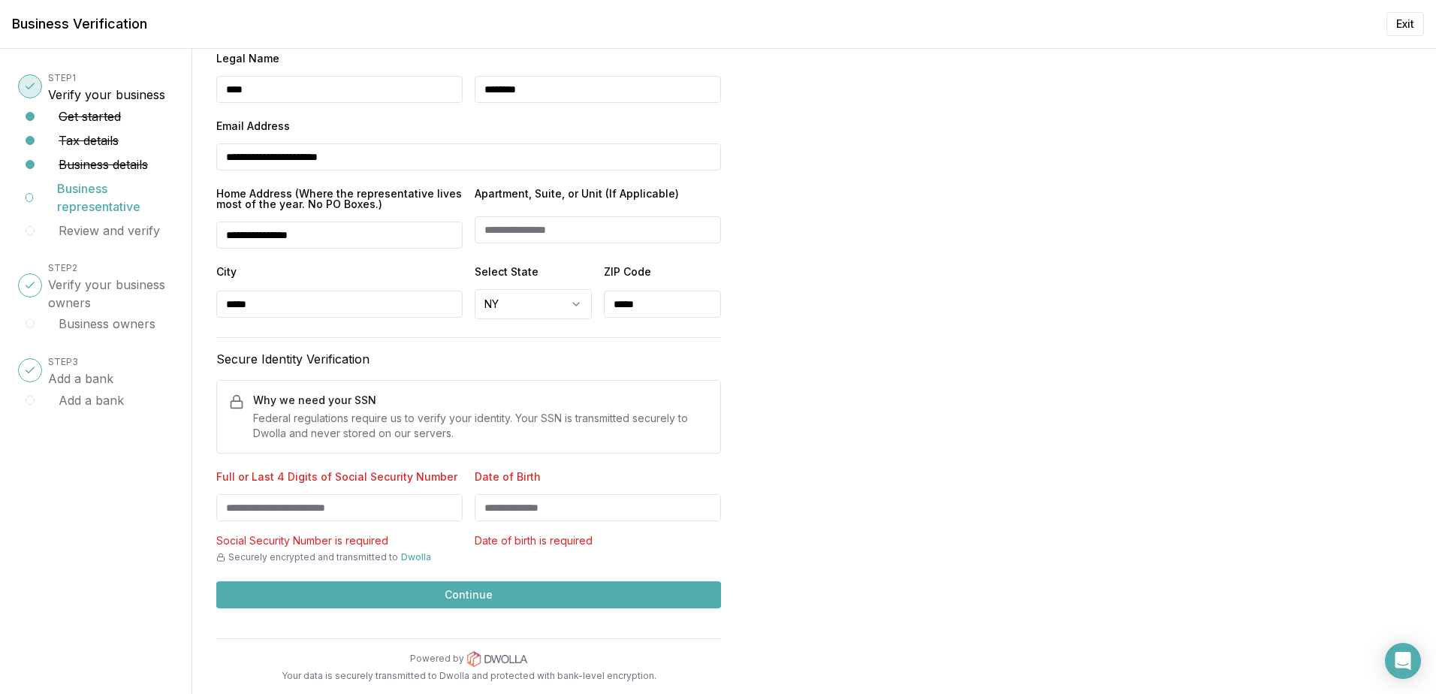
type input "*****"
click at [413, 509] on input "Full or Last 4 Digits of Social Security Number" at bounding box center [339, 507] width 246 height 27
type input "****"
click at [661, 515] on input "Date of Birth" at bounding box center [598, 507] width 246 height 27
type input "**********"
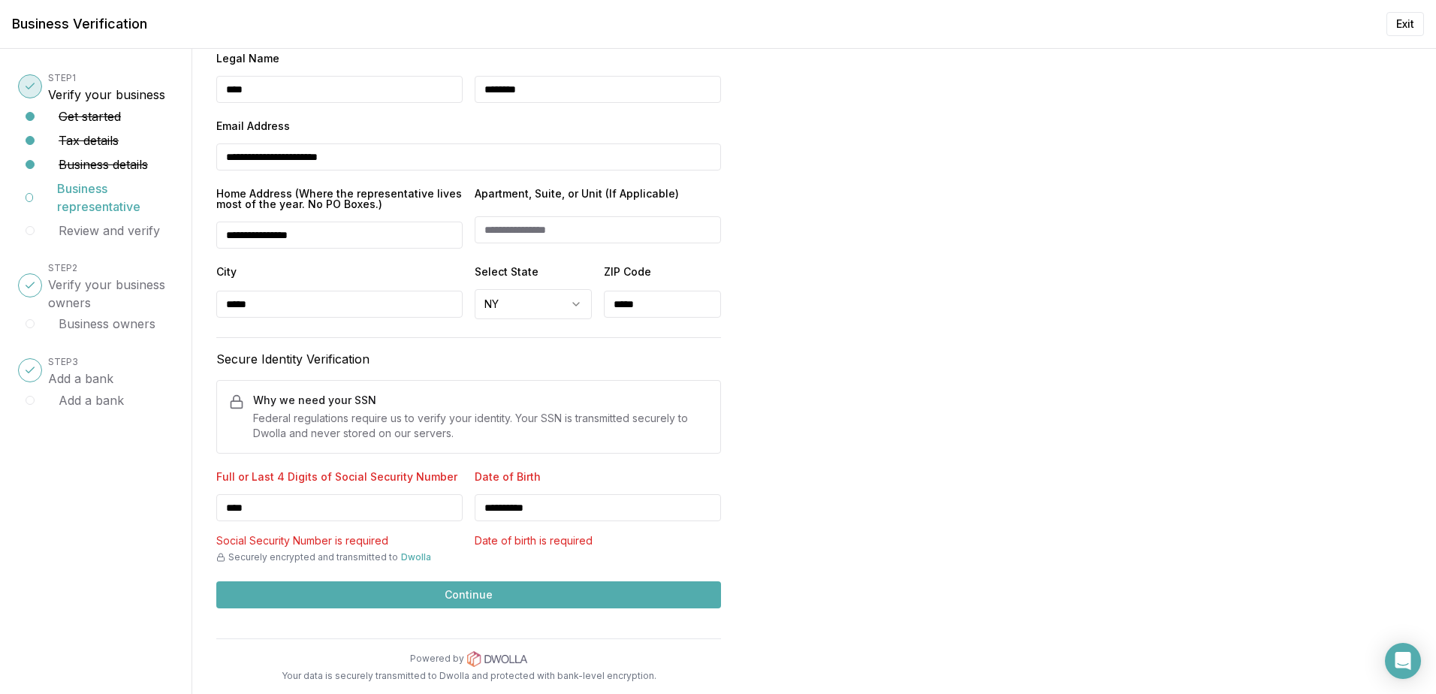
click at [487, 596] on button "Continue" at bounding box center [468, 594] width 505 height 27
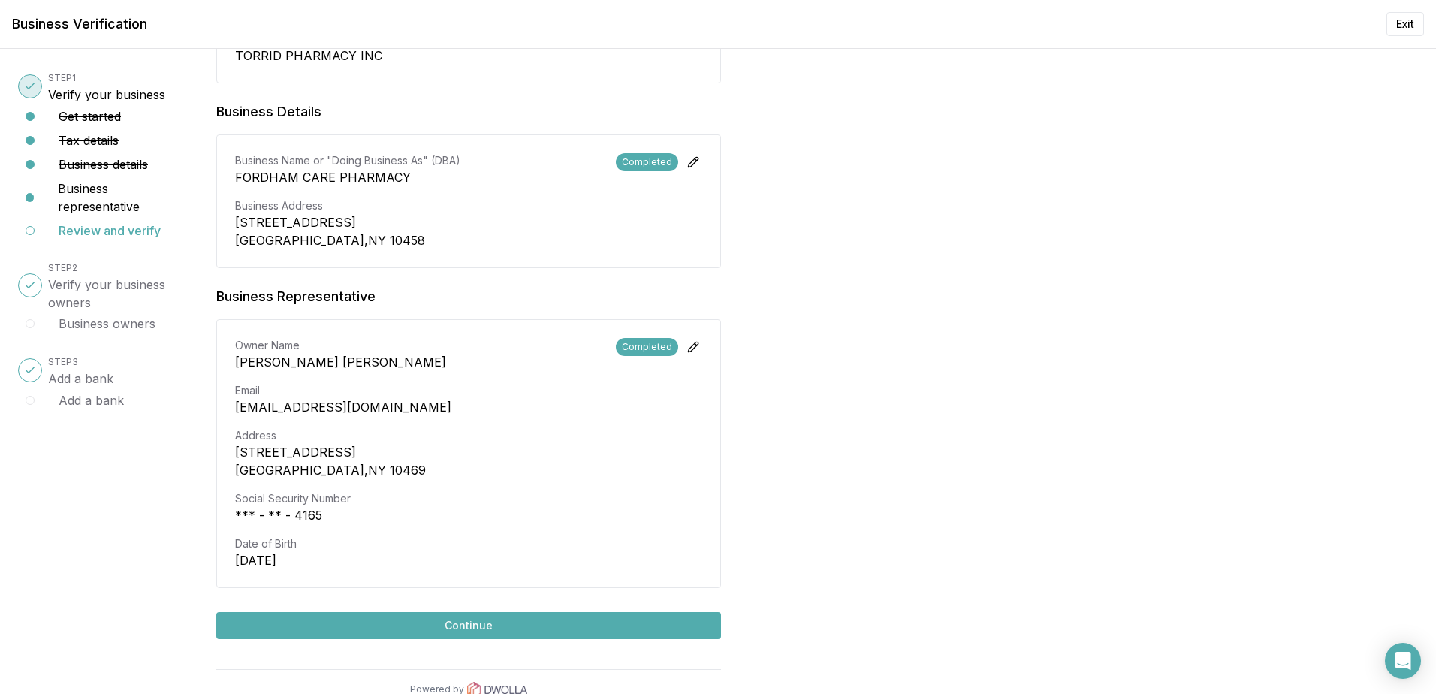
scroll to position [463, 0]
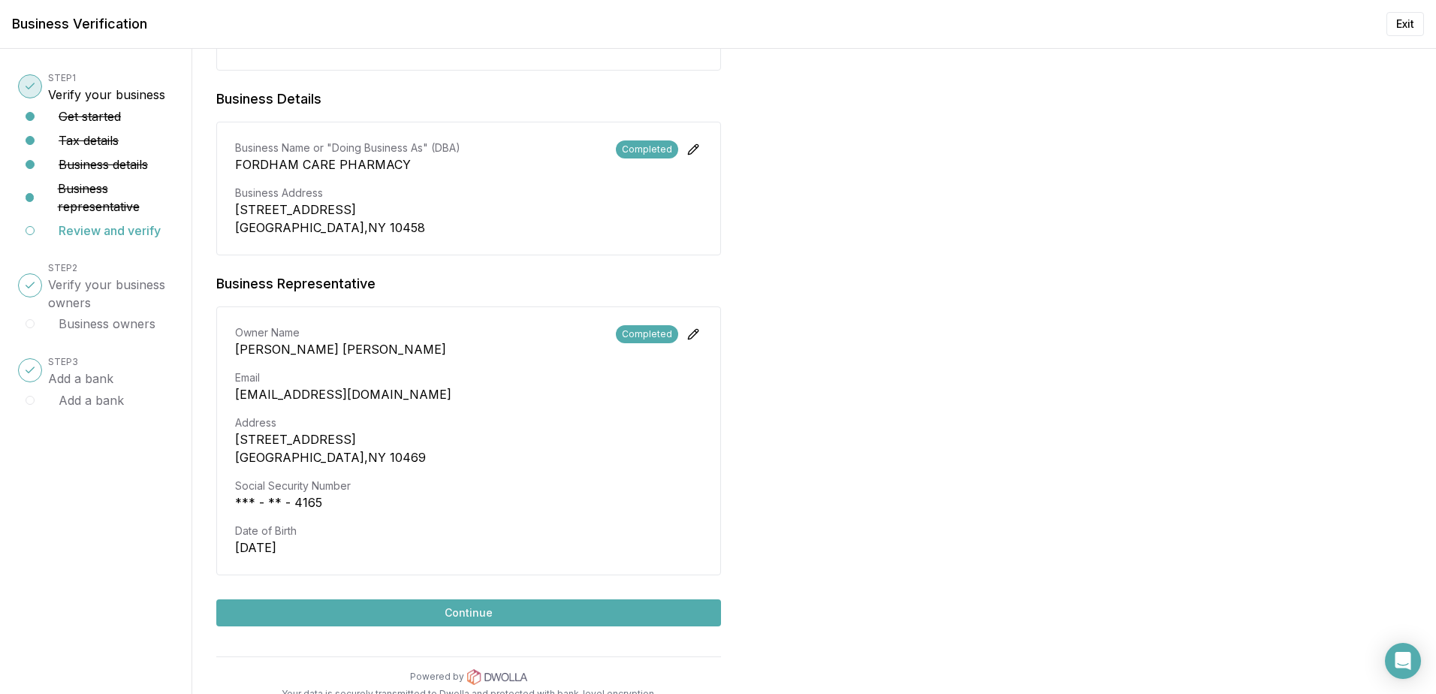
click at [511, 602] on button "Continue" at bounding box center [468, 612] width 505 height 27
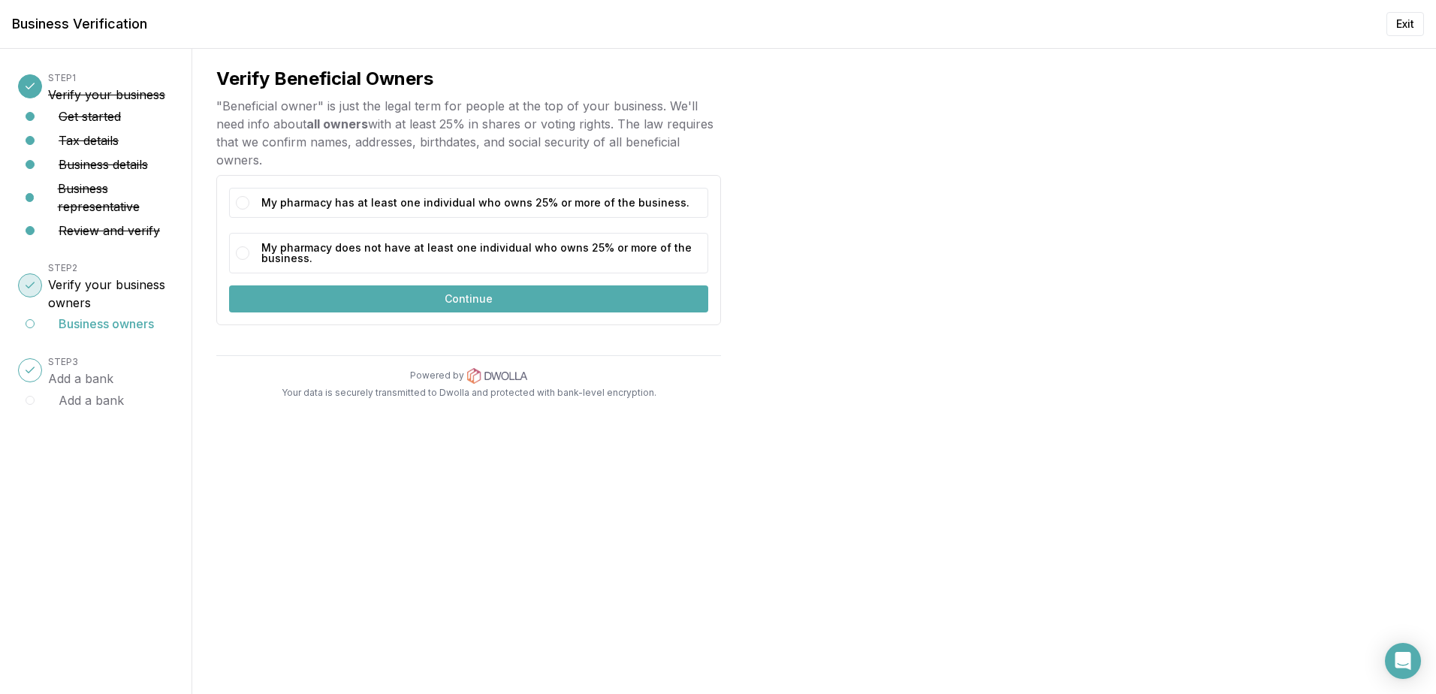
scroll to position [0, 0]
click at [454, 215] on div "My pharmacy has at least one individual who owns 25% or more of the business." at bounding box center [468, 203] width 479 height 30
click at [453, 211] on label "My pharmacy has at least one individual who owns 25% or more of the business." at bounding box center [481, 203] width 440 height 23
click at [249, 210] on button "My pharmacy has at least one individual who owns 25% or more of the business." at bounding box center [243, 203] width 14 height 14
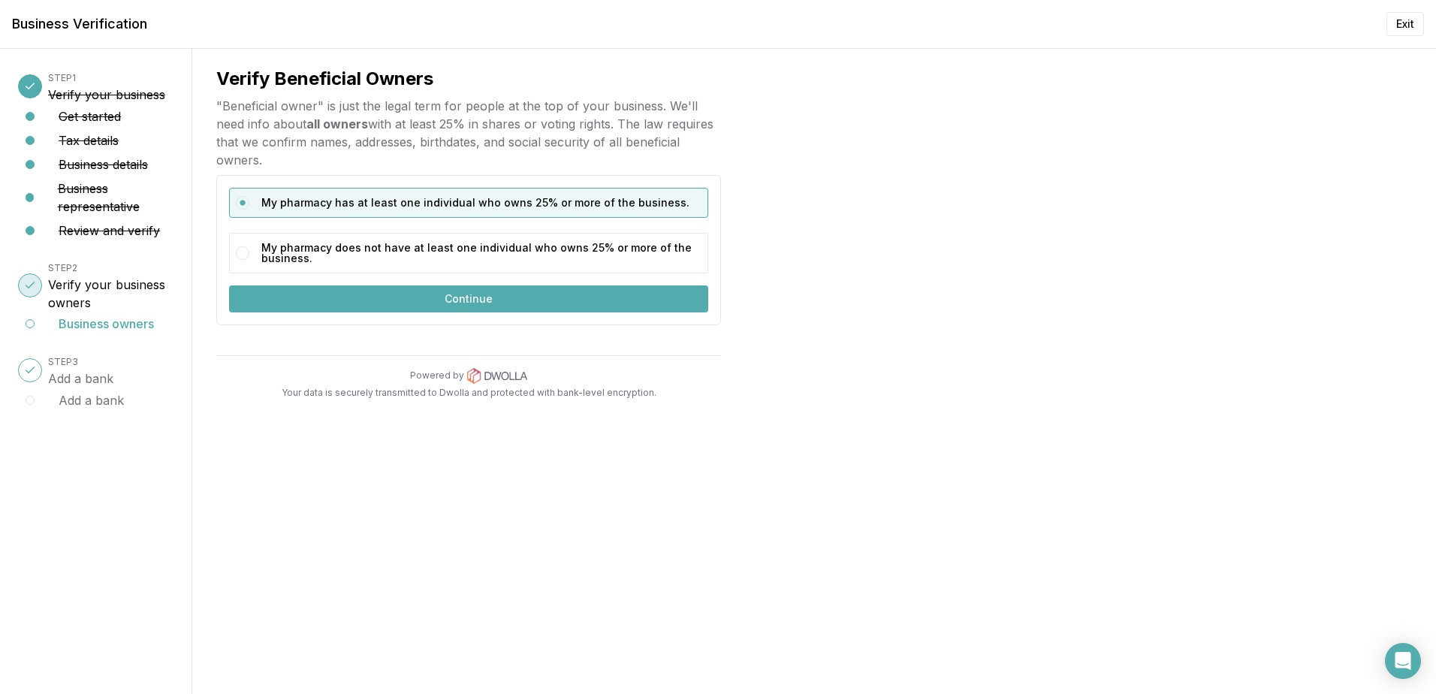
click at [460, 298] on button "Continue" at bounding box center [468, 298] width 479 height 27
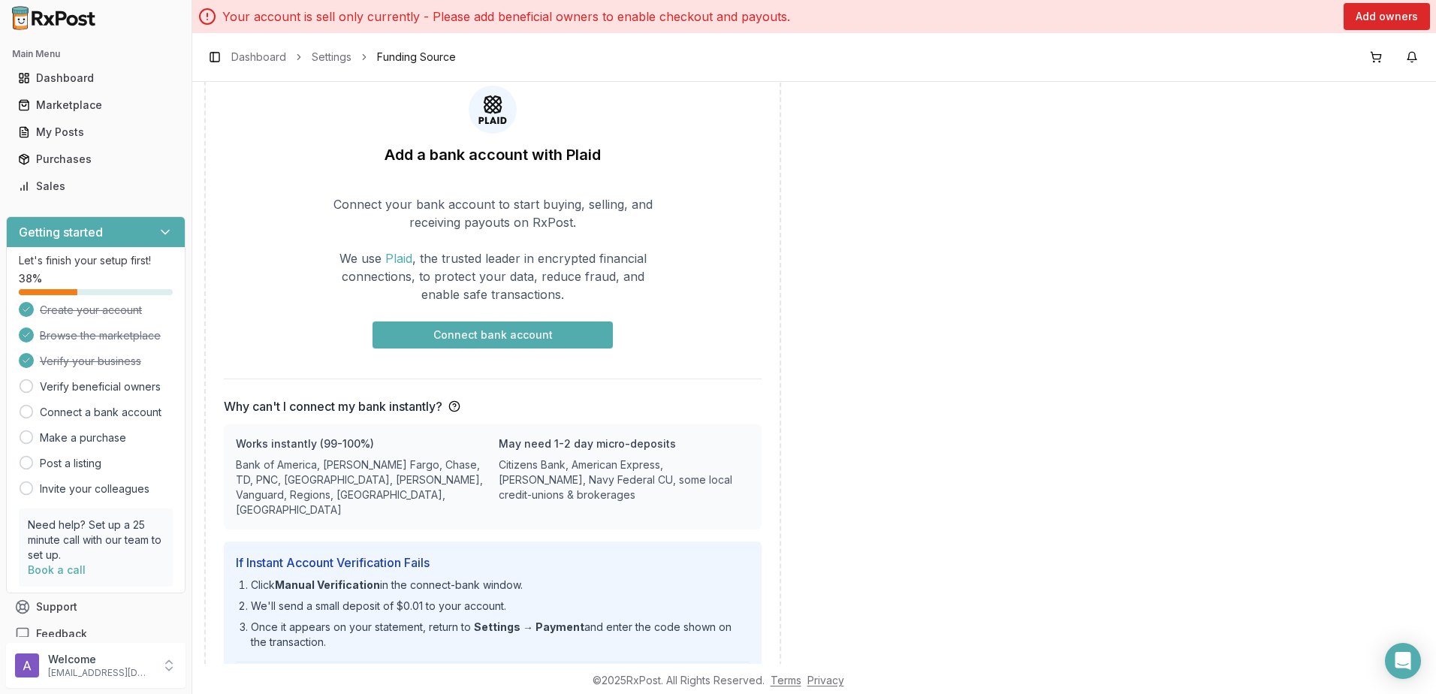
scroll to position [169, 0]
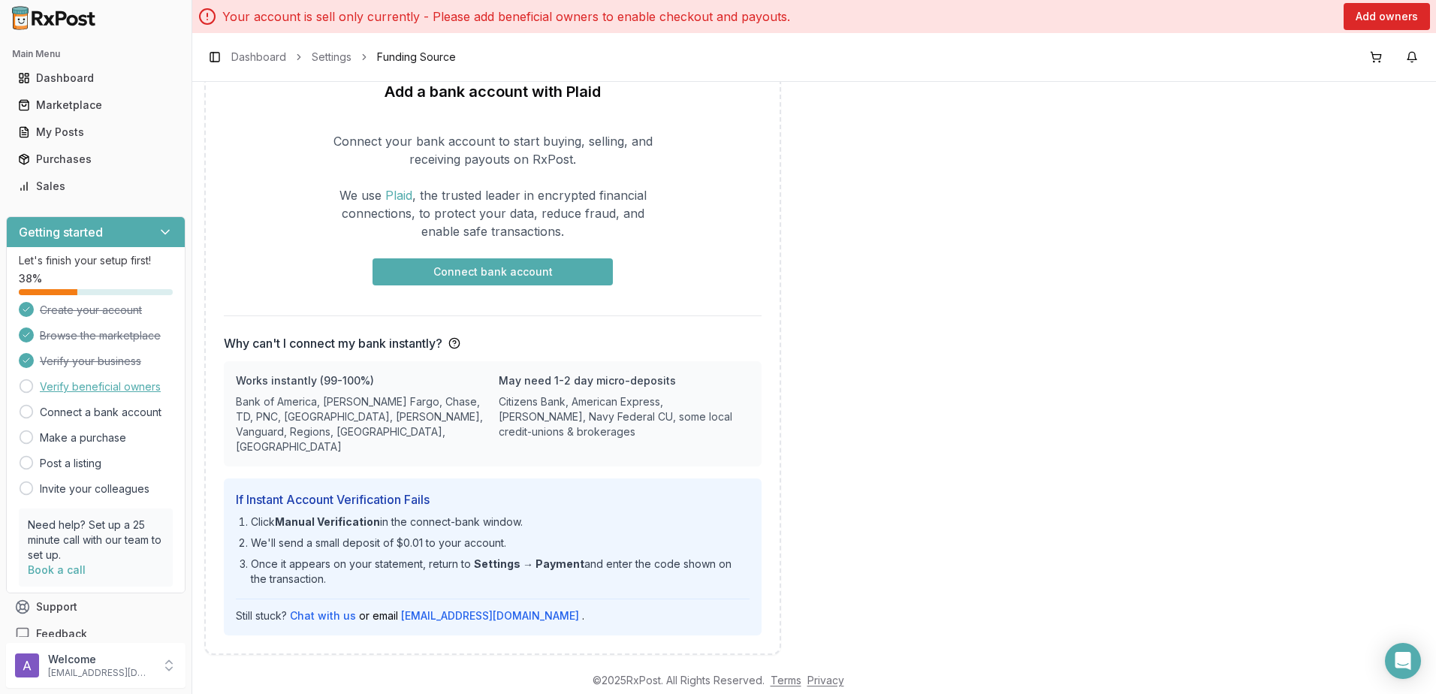
click at [90, 388] on link "Verify beneficial owners" at bounding box center [100, 386] width 121 height 15
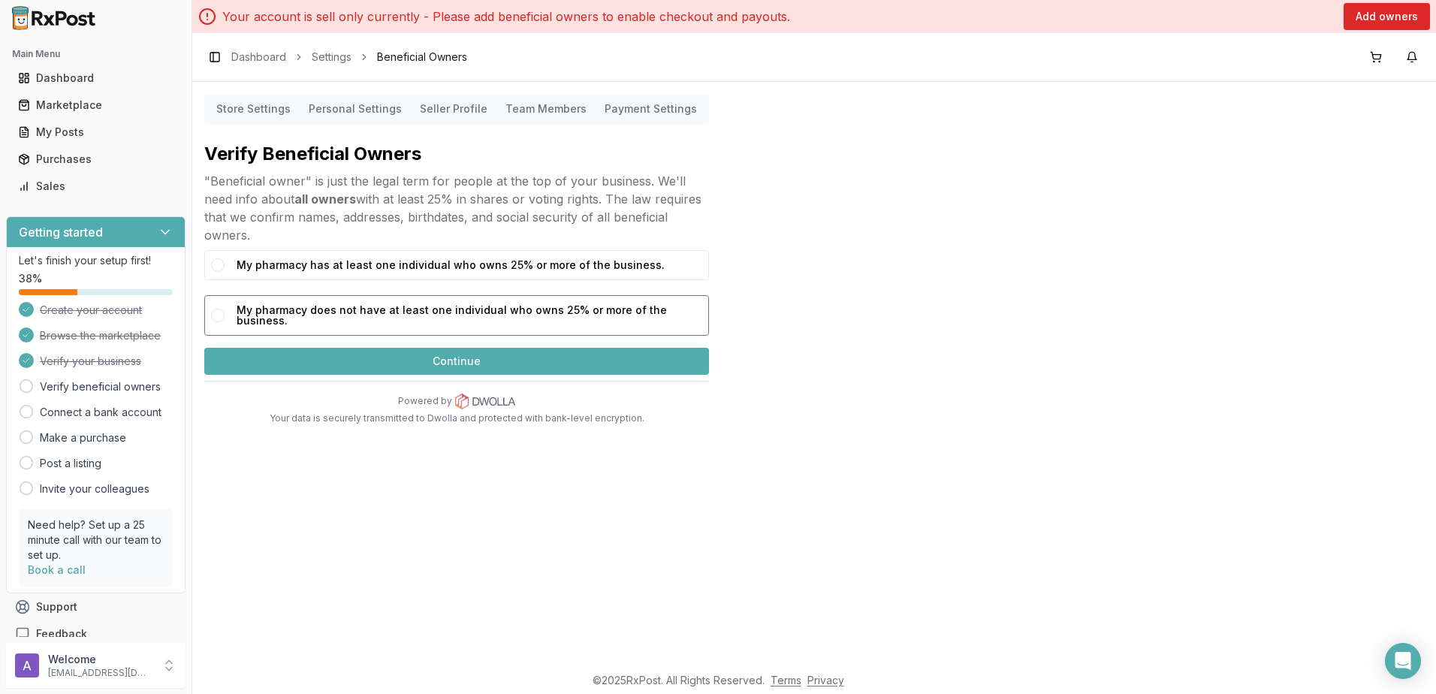
click at [473, 311] on label "My pharmacy does not have at least one individual who owns 25% or more of the b…" at bounding box center [470, 315] width 466 height 33
click at [225, 311] on button "My pharmacy does not have at least one individual who owns 25% or more of the b…" at bounding box center [218, 316] width 14 height 14
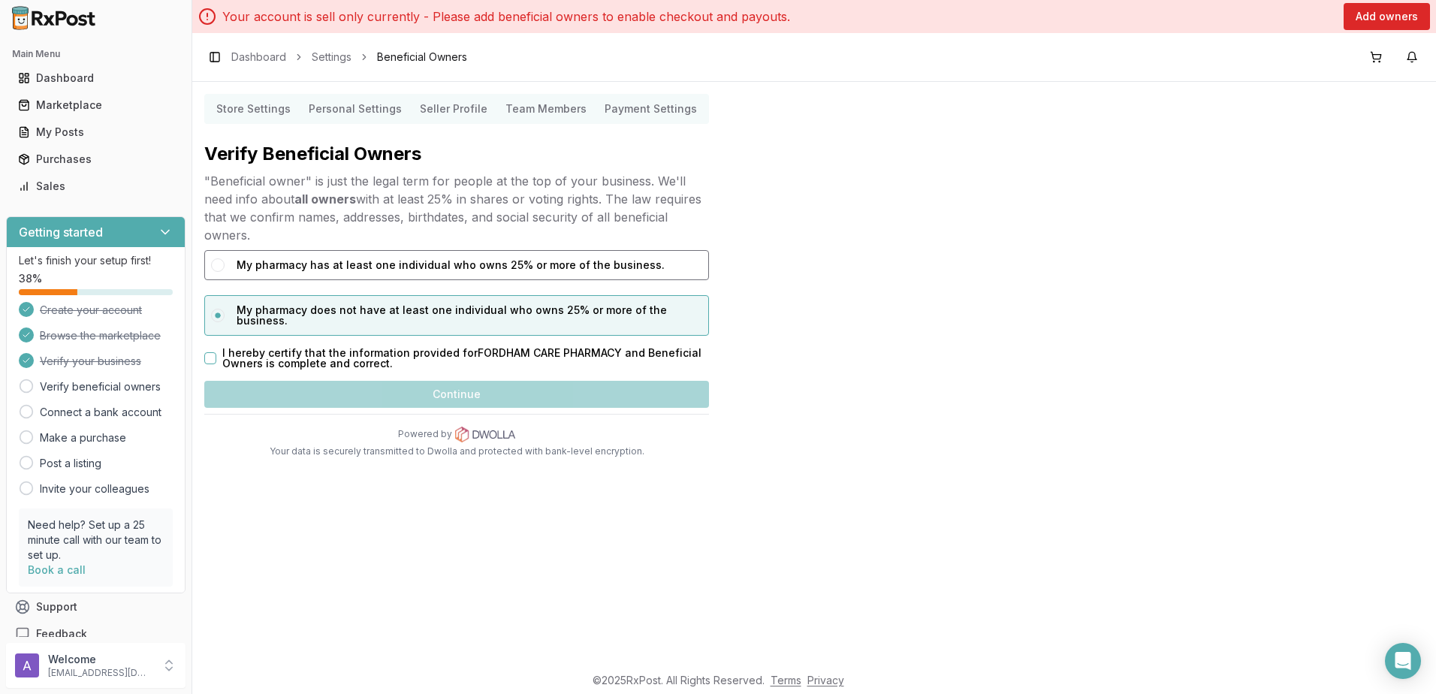
click at [438, 268] on label "My pharmacy has at least one individual who owns 25% or more of the business." at bounding box center [470, 265] width 466 height 23
click at [225, 268] on button "My pharmacy has at least one individual who owns 25% or more of the business." at bounding box center [218, 265] width 14 height 14
click at [438, 268] on label "My pharmacy has at least one individual who owns 25% or more of the business." at bounding box center [470, 265] width 466 height 23
click at [225, 268] on button "My pharmacy has at least one individual who owns 25% or more of the business." at bounding box center [218, 265] width 14 height 14
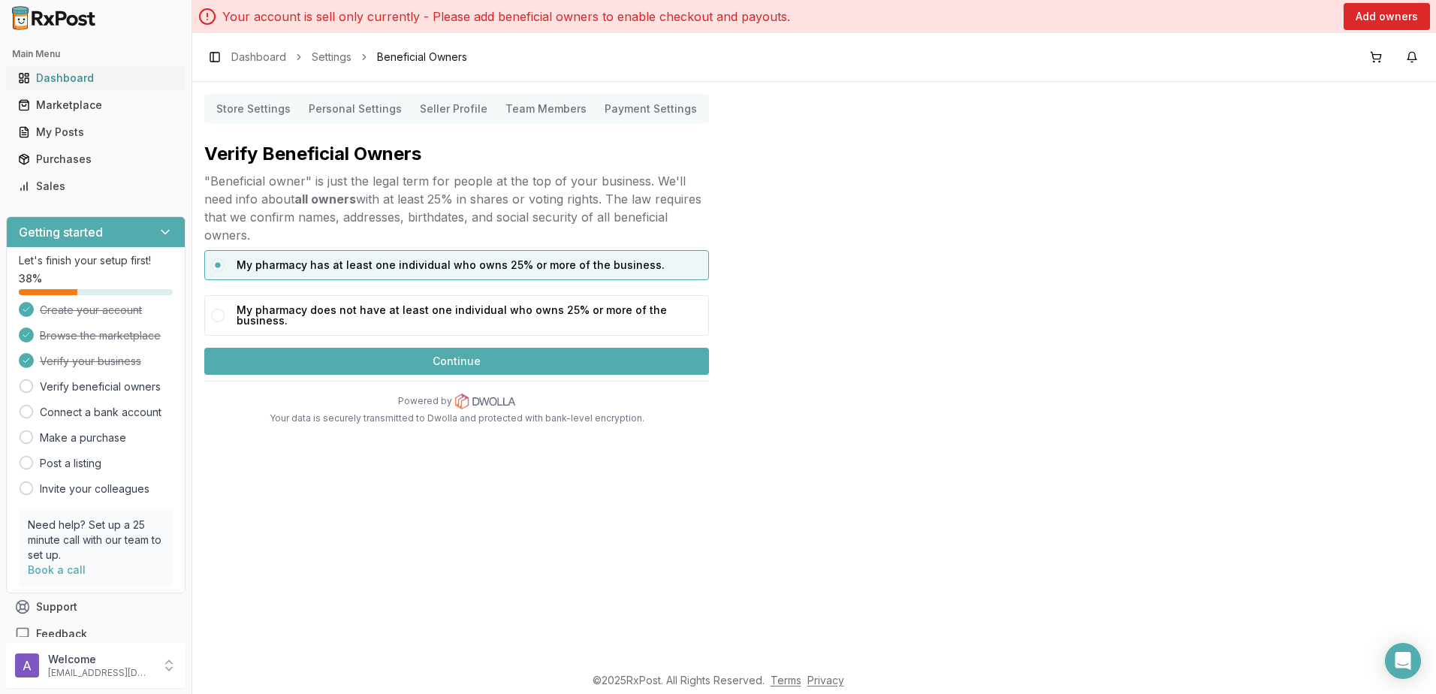
click at [116, 73] on div "Dashboard" at bounding box center [95, 78] width 155 height 15
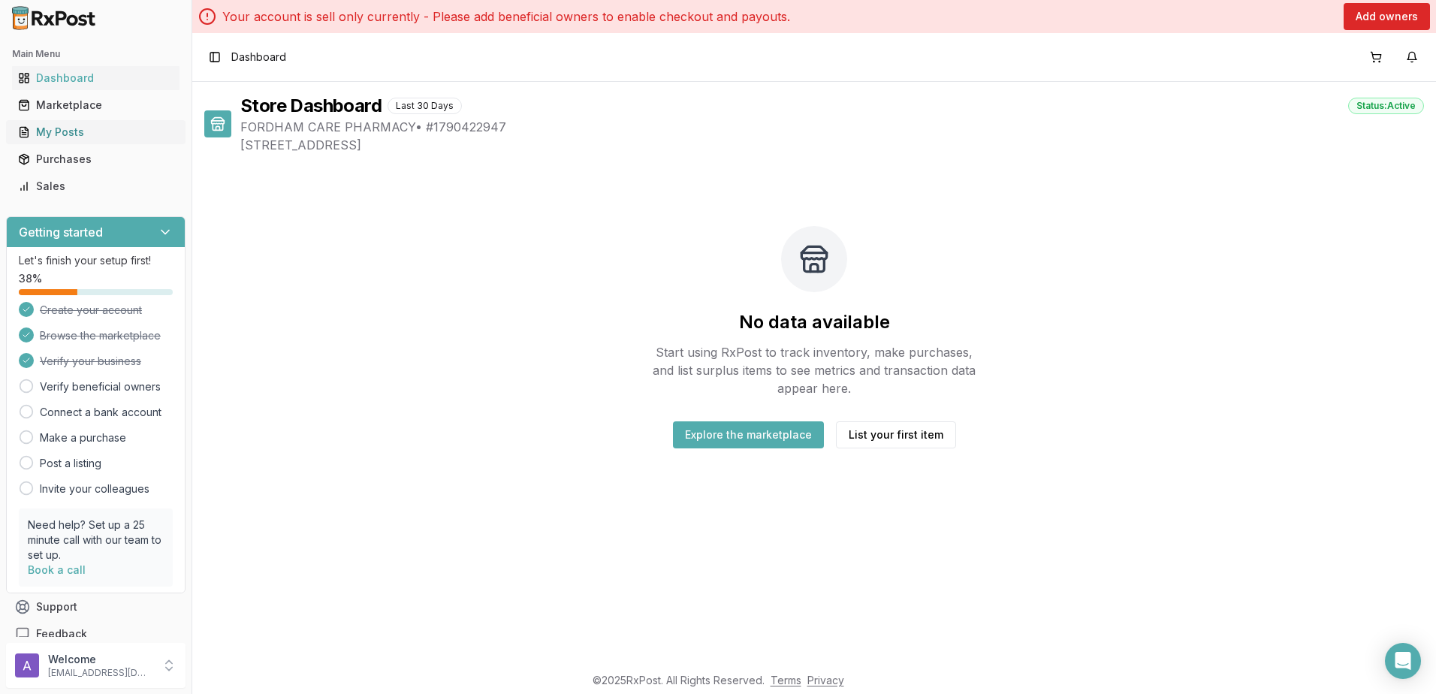
click at [110, 135] on div "My Posts" at bounding box center [95, 132] width 155 height 15
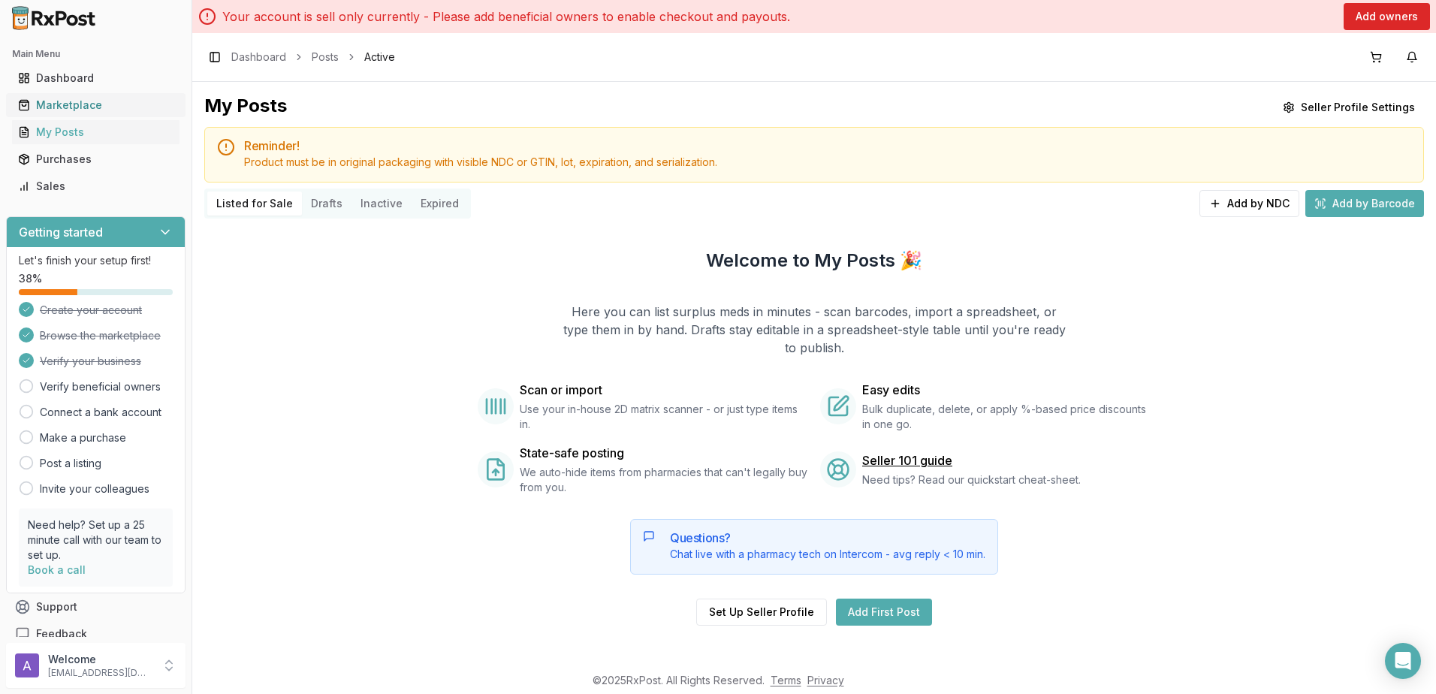
click at [72, 107] on div "Marketplace" at bounding box center [95, 105] width 155 height 15
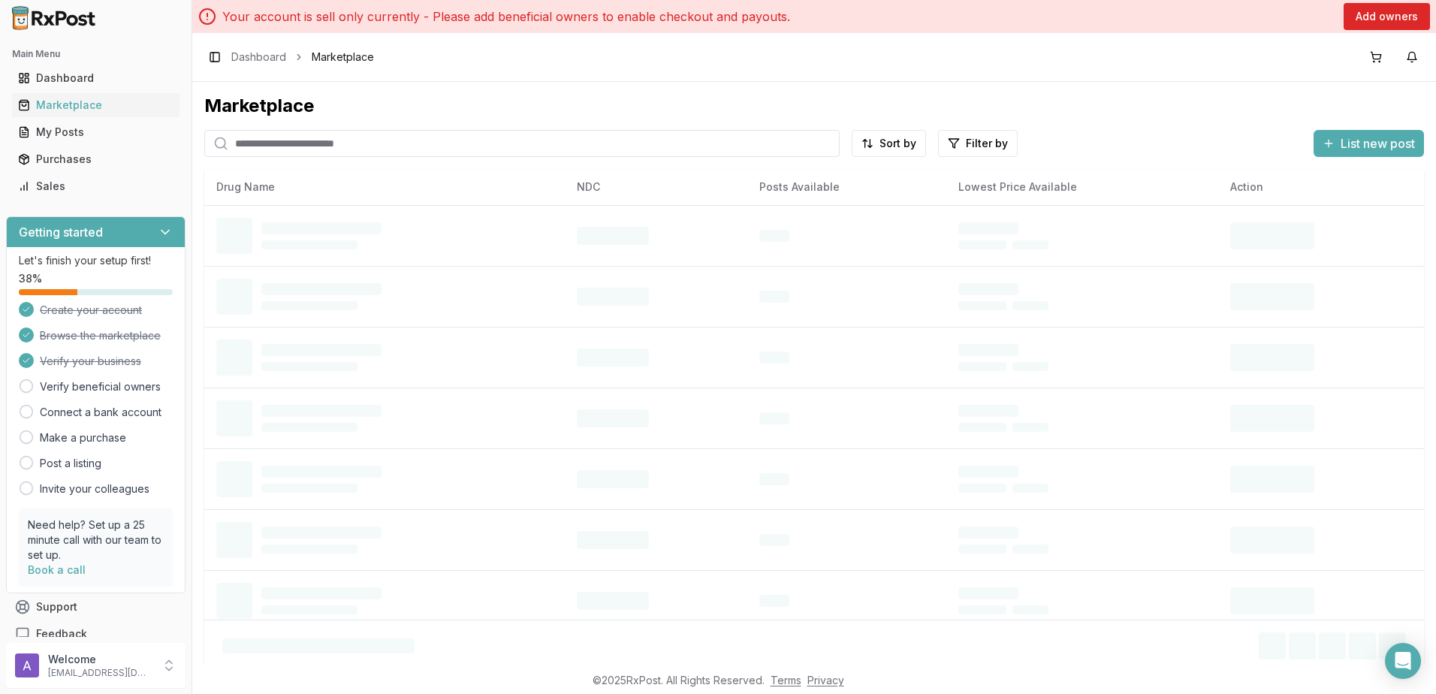
click at [312, 146] on input "search" at bounding box center [521, 143] width 635 height 27
paste input "**********"
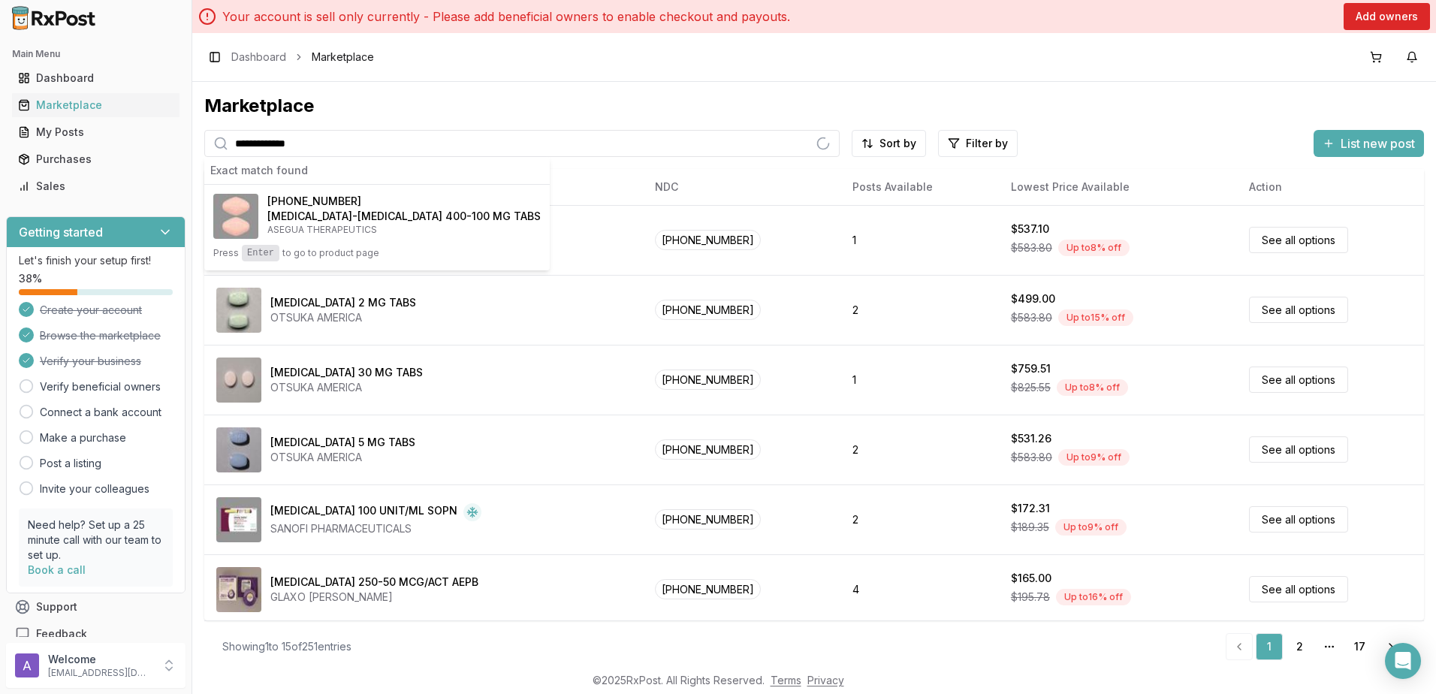
type input "**********"
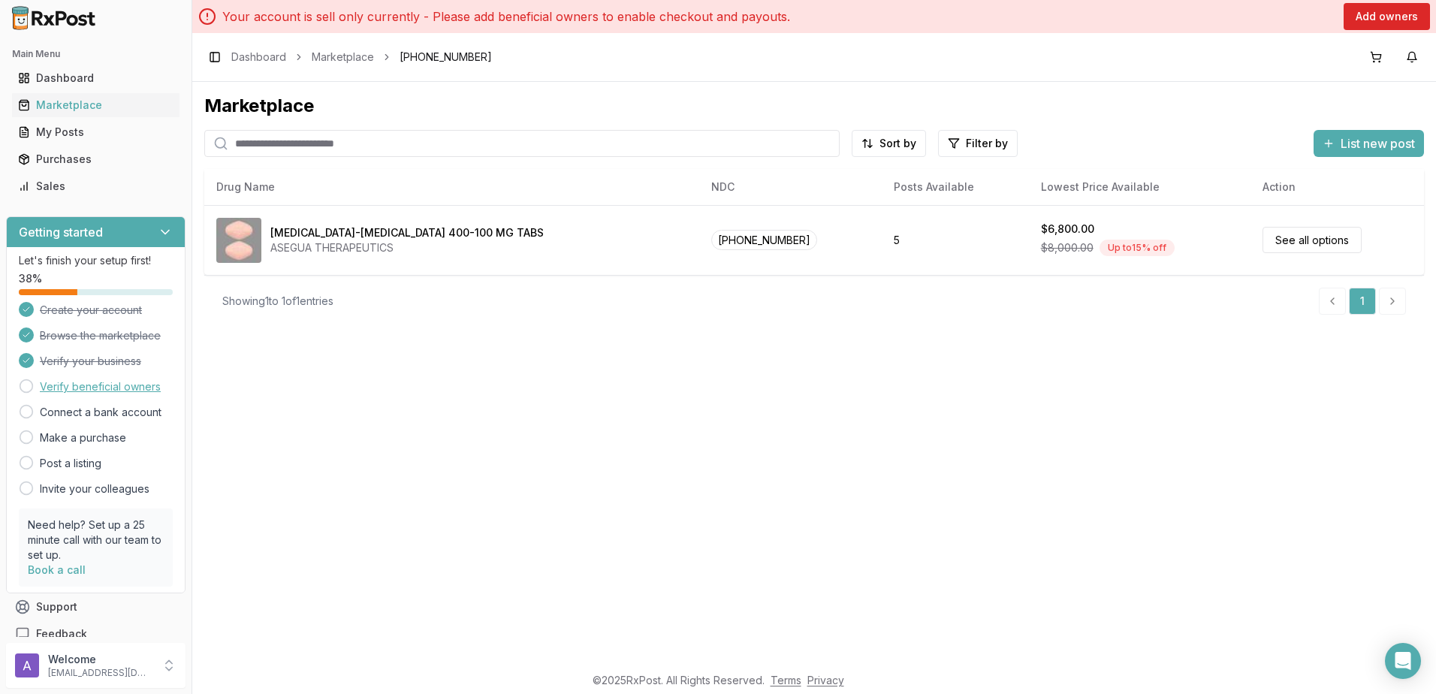
click at [129, 382] on link "Verify beneficial owners" at bounding box center [100, 386] width 121 height 15
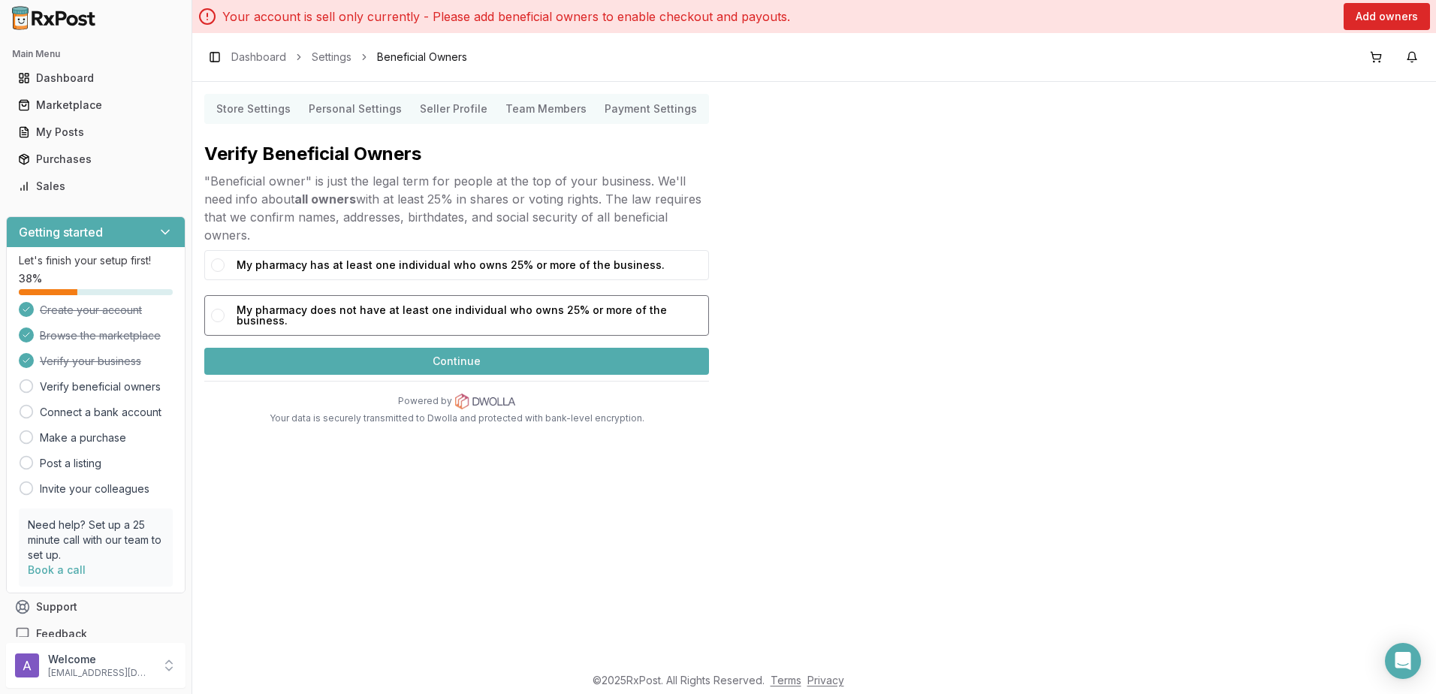
click at [222, 312] on button "My pharmacy does not have at least one individual who owns 25% or more of the b…" at bounding box center [218, 316] width 14 height 14
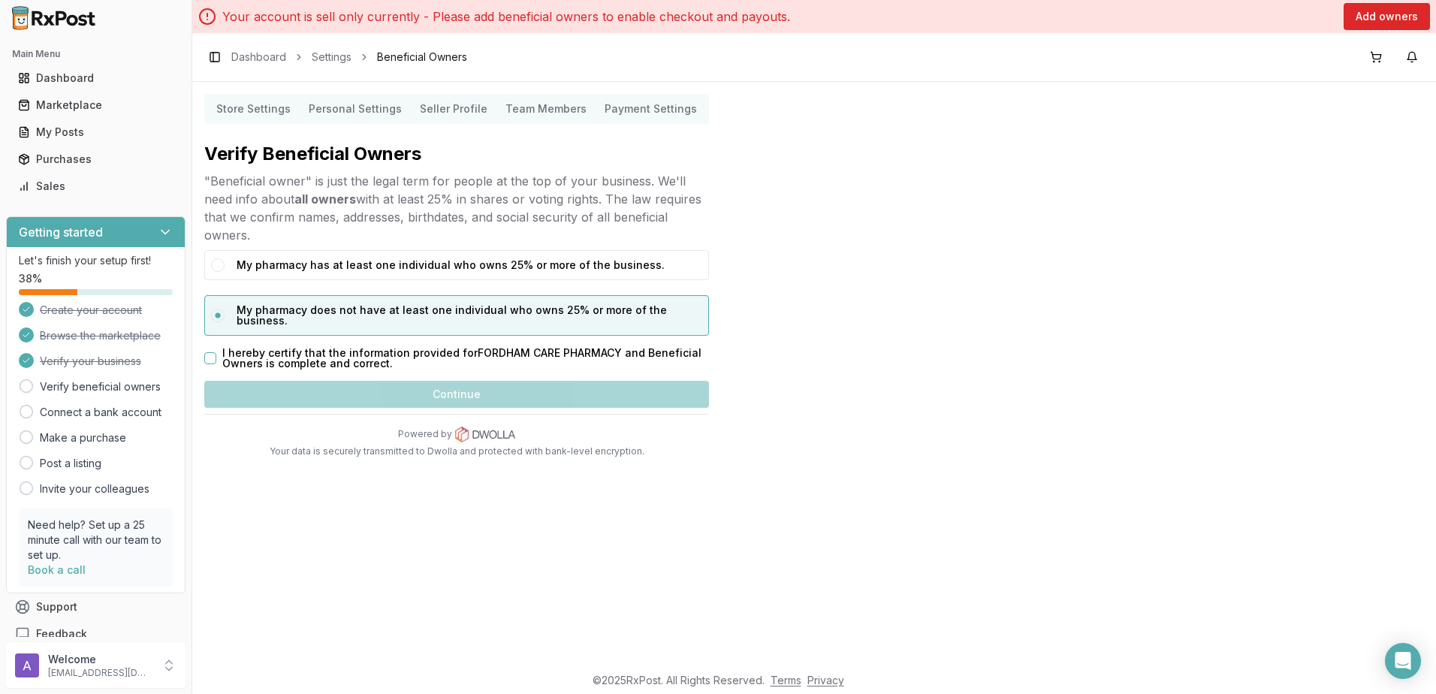
click at [338, 348] on label "I hereby certify that the information provided for FORDHAM CARE PHARMACY and Be…" at bounding box center [465, 358] width 487 height 21
click at [216, 352] on button "I hereby certify that the information provided for FORDHAM CARE PHARMACY and Be…" at bounding box center [210, 358] width 12 height 12
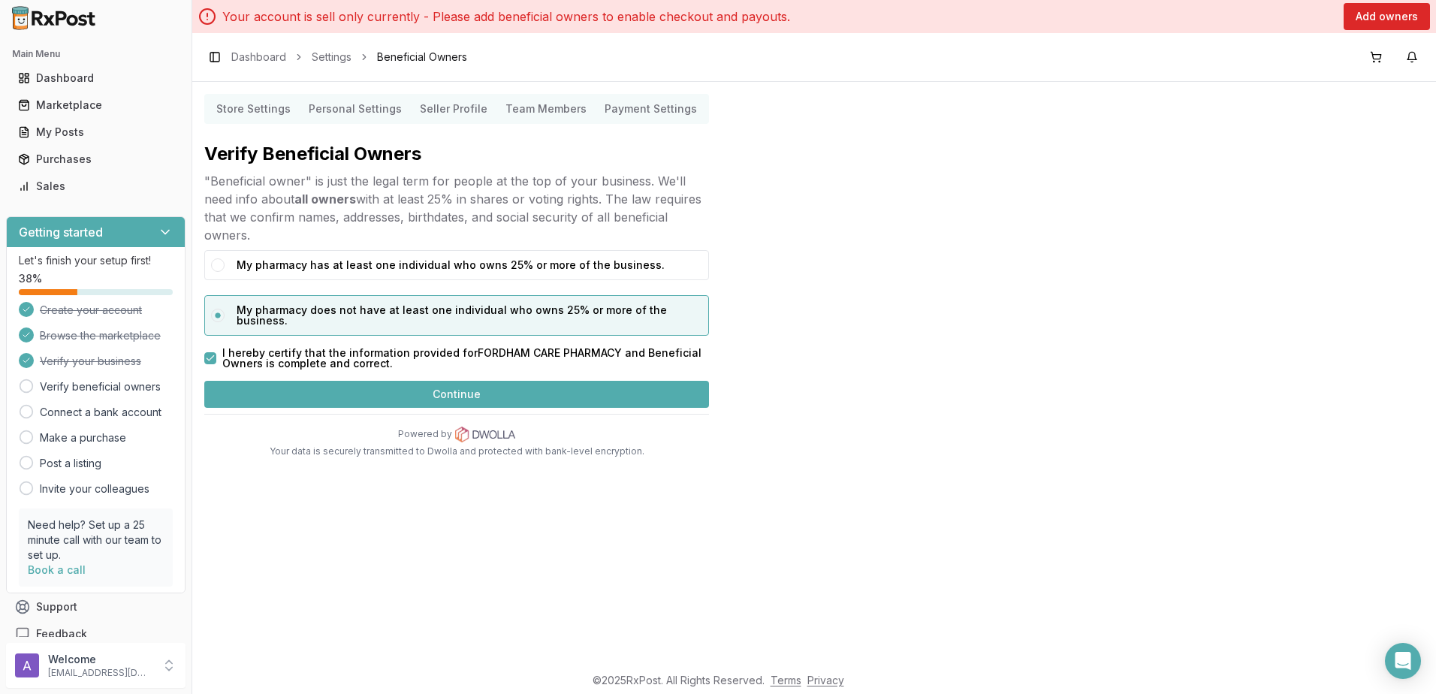
click at [390, 381] on button "Continue" at bounding box center [456, 394] width 505 height 27
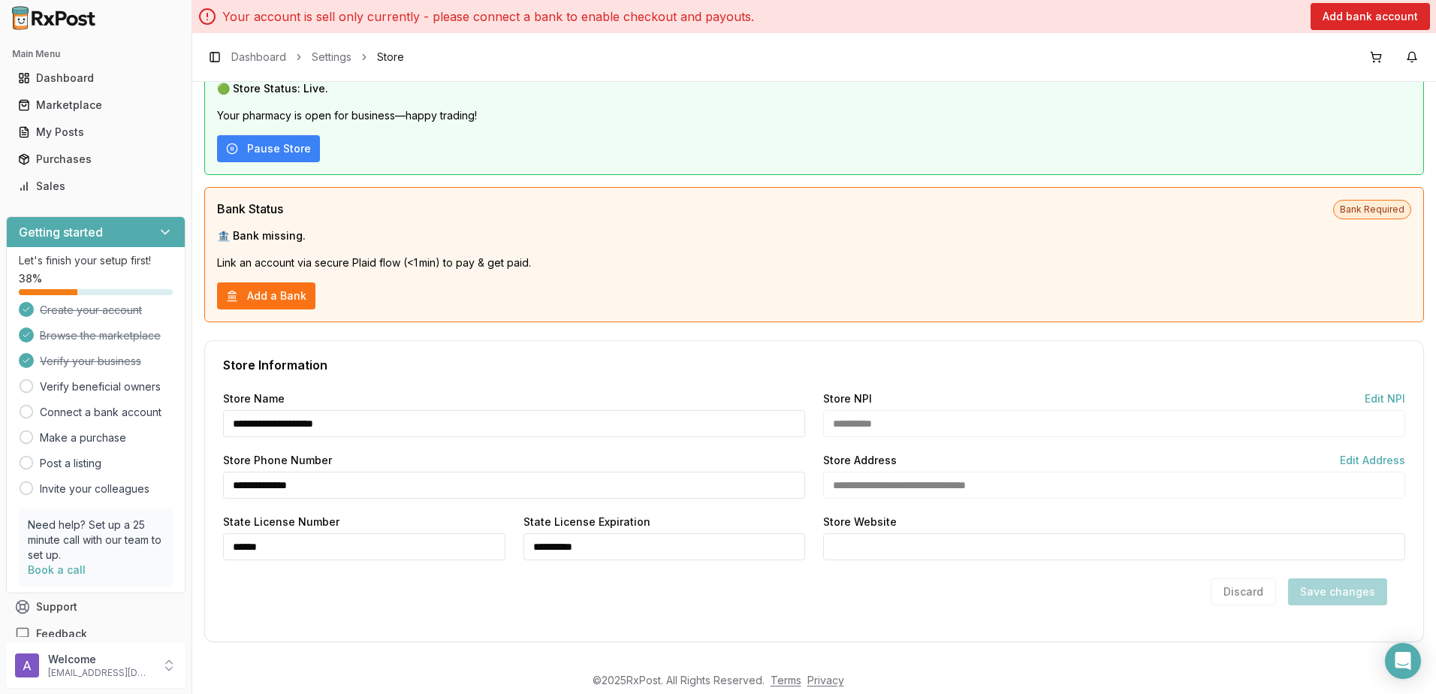
scroll to position [152, 0]
click at [292, 300] on button "Add a Bank" at bounding box center [266, 293] width 98 height 27
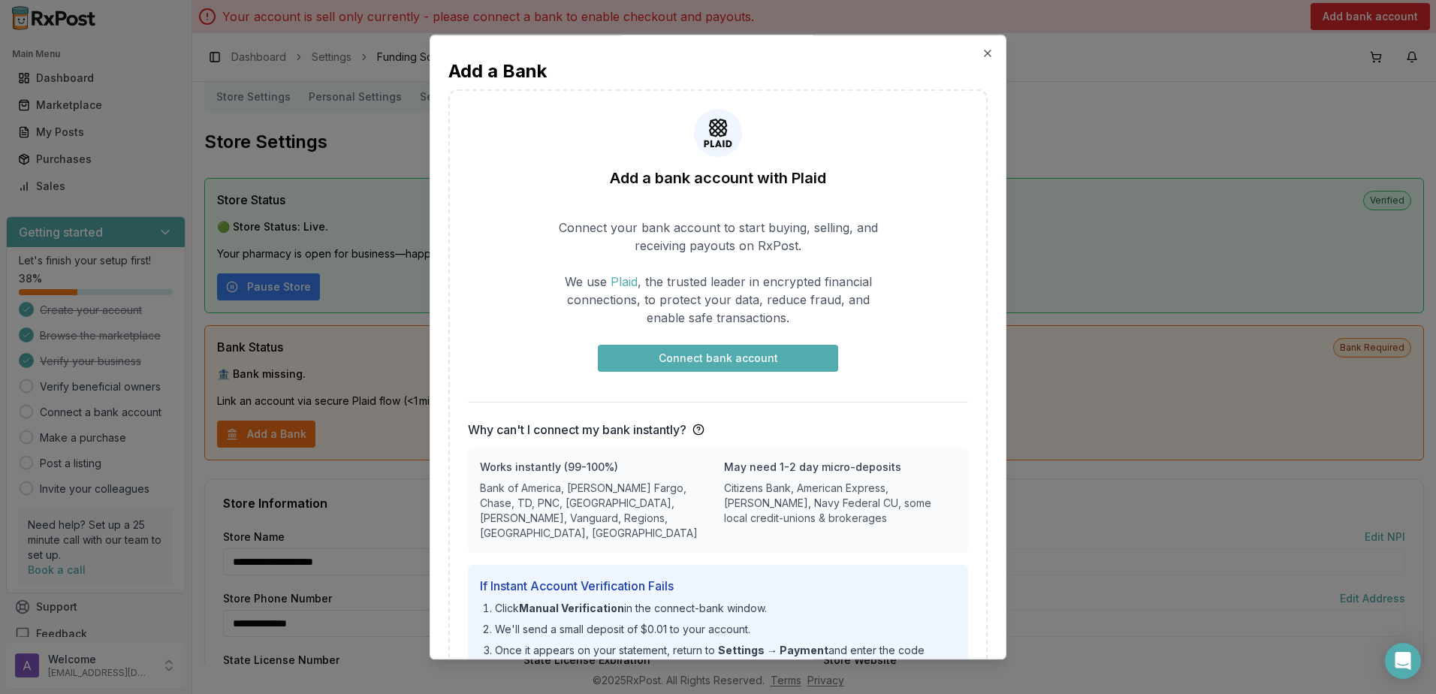
click at [766, 369] on button "Connect bank account" at bounding box center [718, 358] width 240 height 27
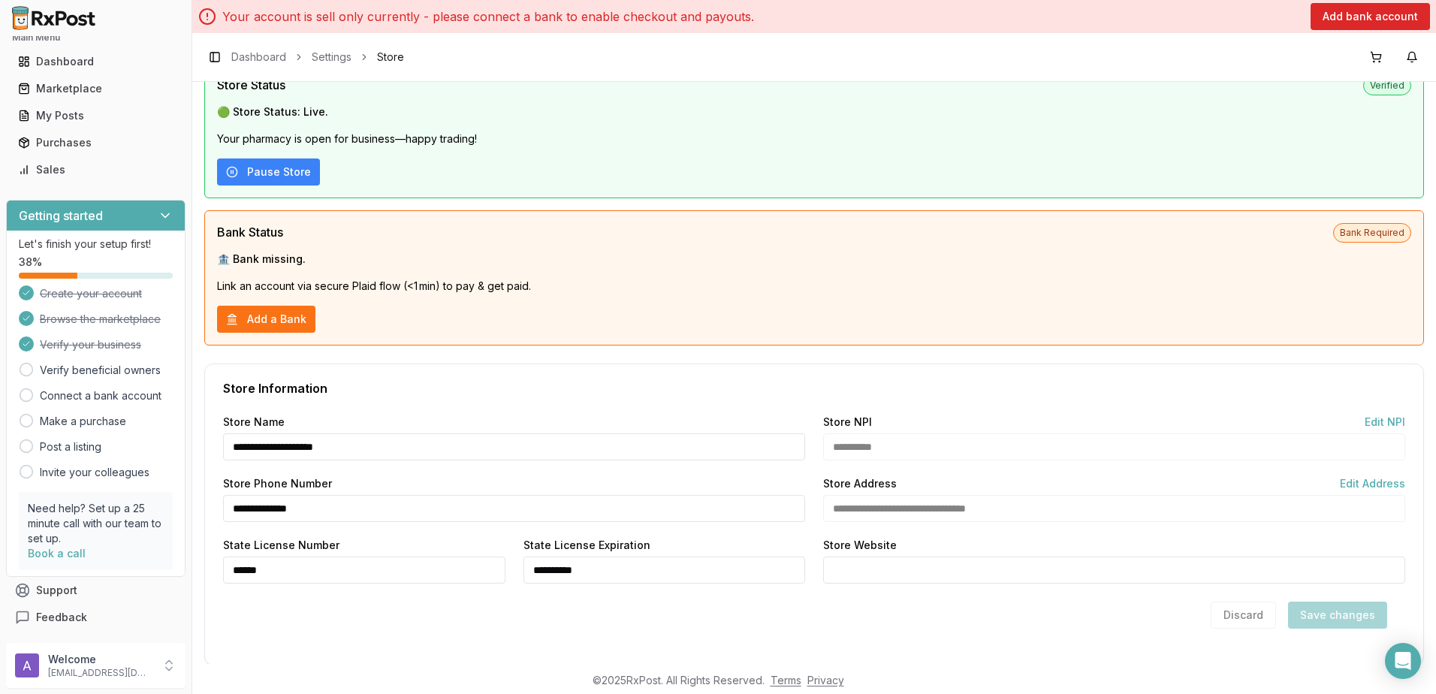
scroll to position [150, 0]
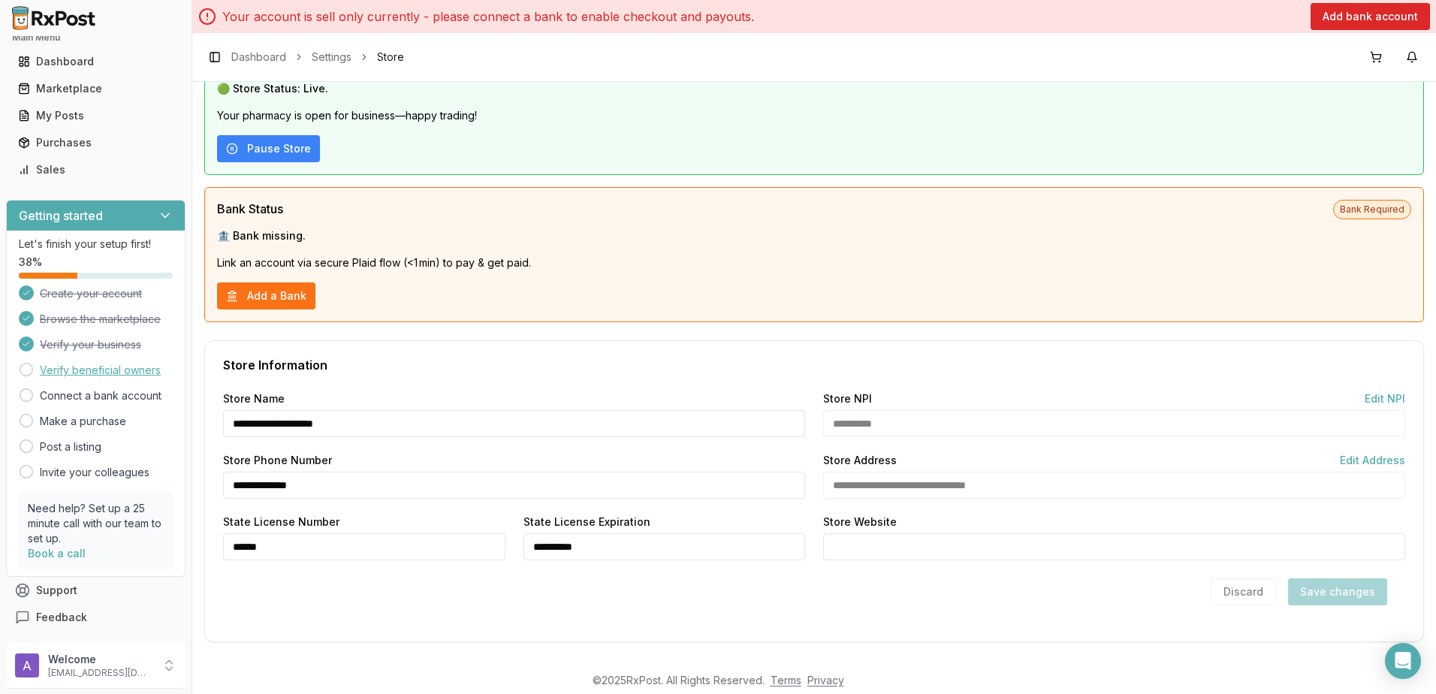
click at [140, 374] on link "Verify beneficial owners" at bounding box center [100, 370] width 121 height 15
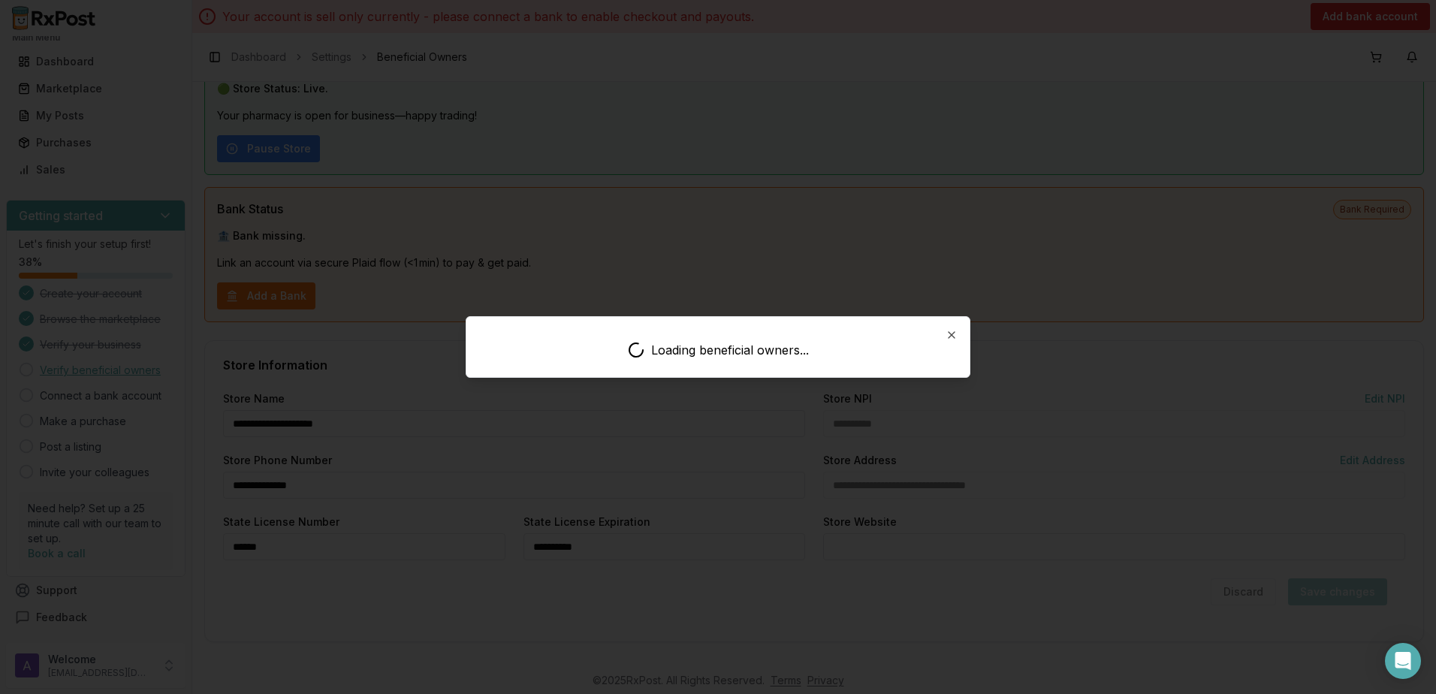
scroll to position [12, 0]
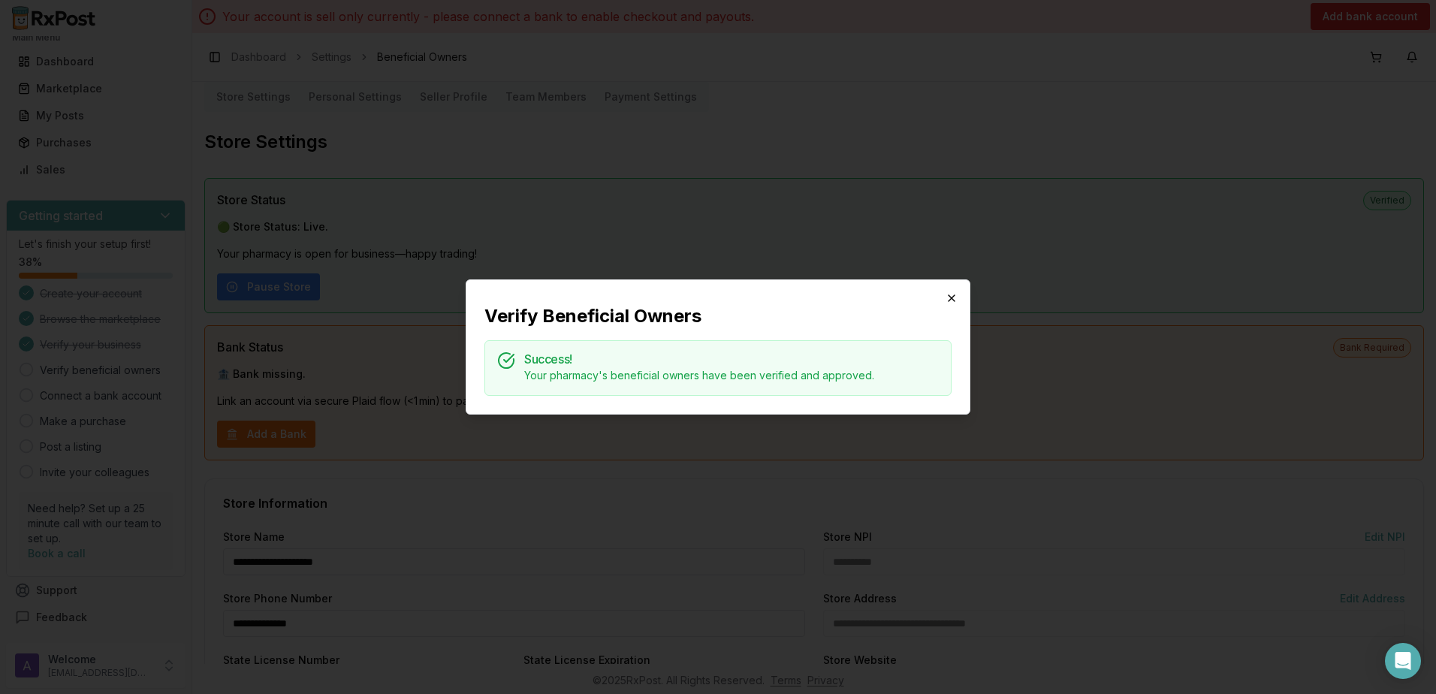
click at [950, 295] on icon "button" at bounding box center [952, 298] width 12 height 12
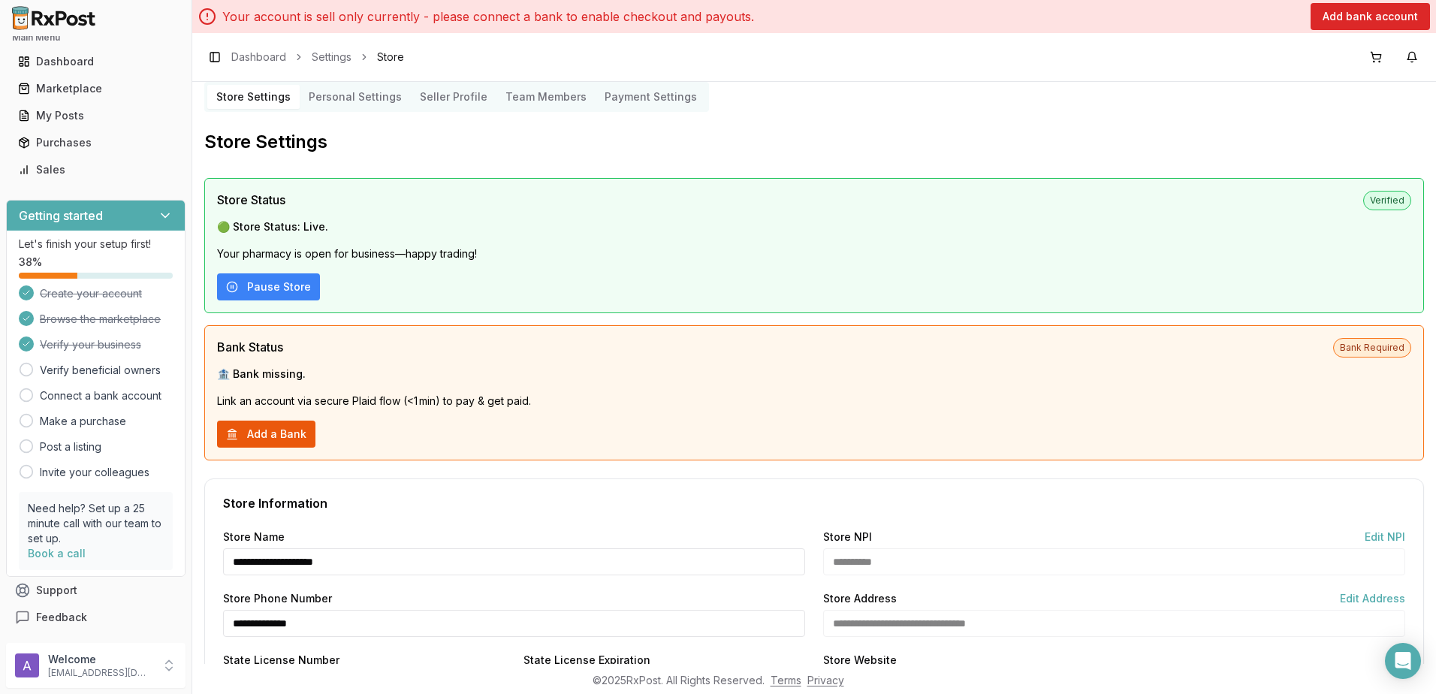
click at [280, 431] on button "Add a Bank" at bounding box center [266, 434] width 98 height 27
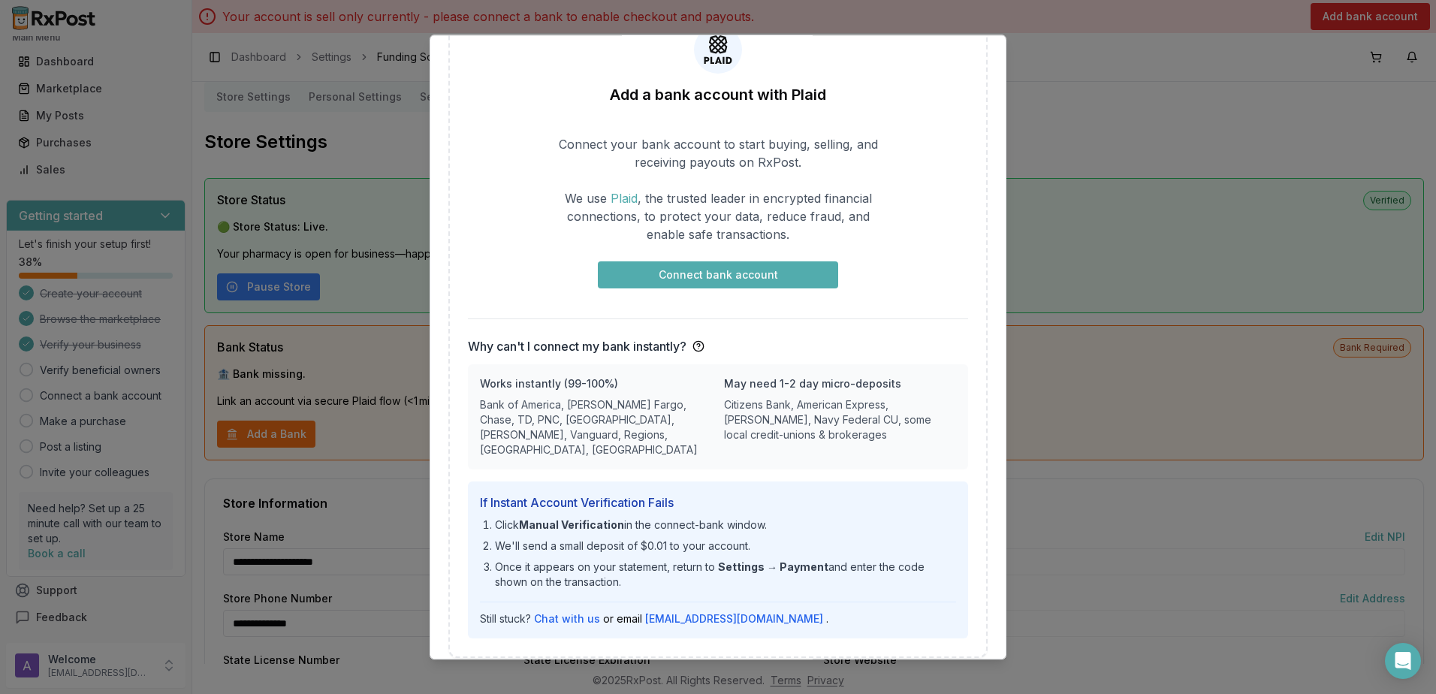
scroll to position [86, 0]
click at [731, 270] on button "Connect bank account" at bounding box center [718, 272] width 240 height 27
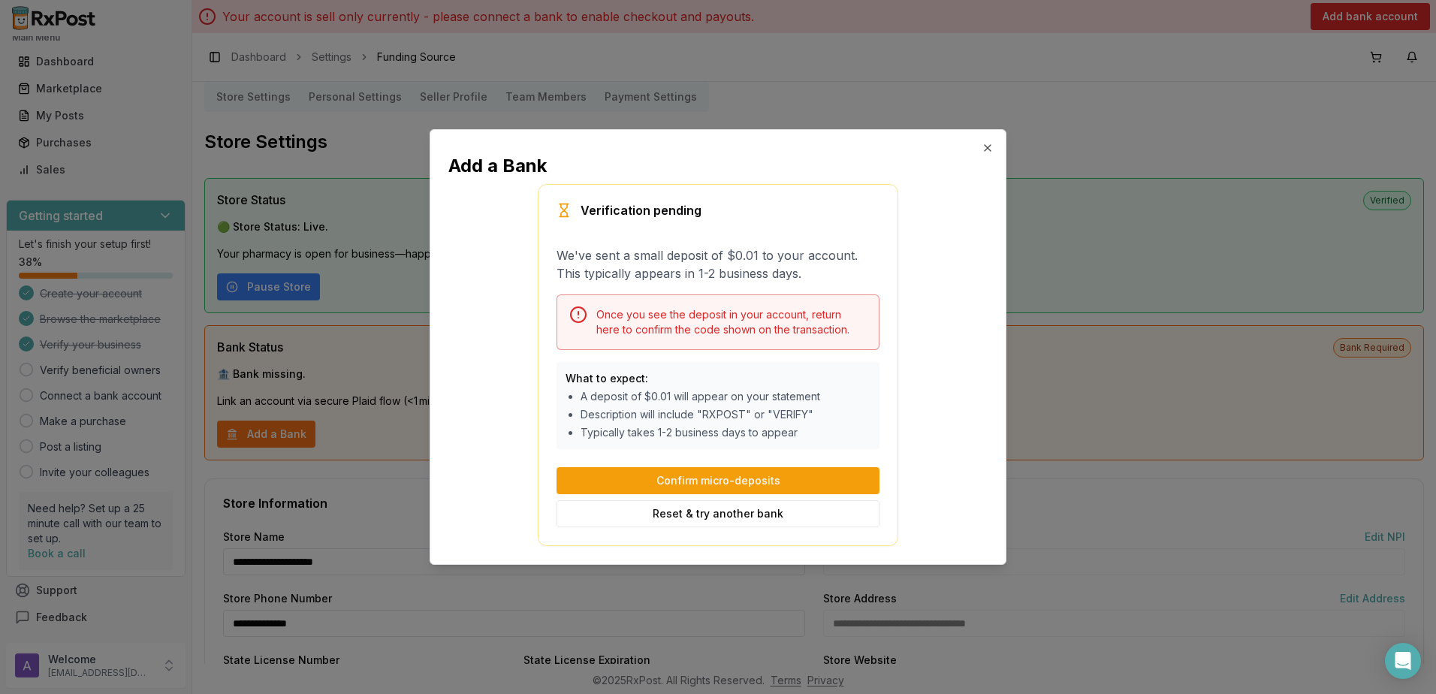
scroll to position [0, 0]
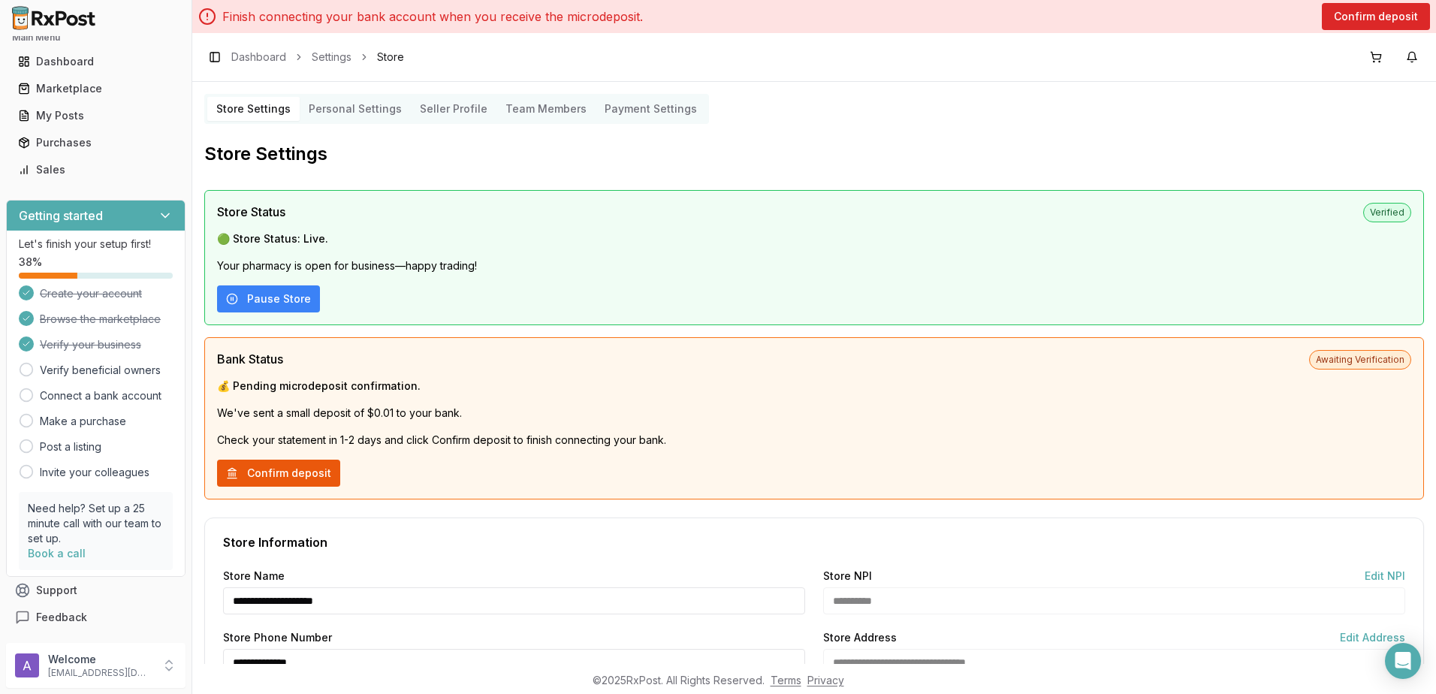
click at [330, 472] on button "Confirm deposit" at bounding box center [278, 473] width 123 height 27
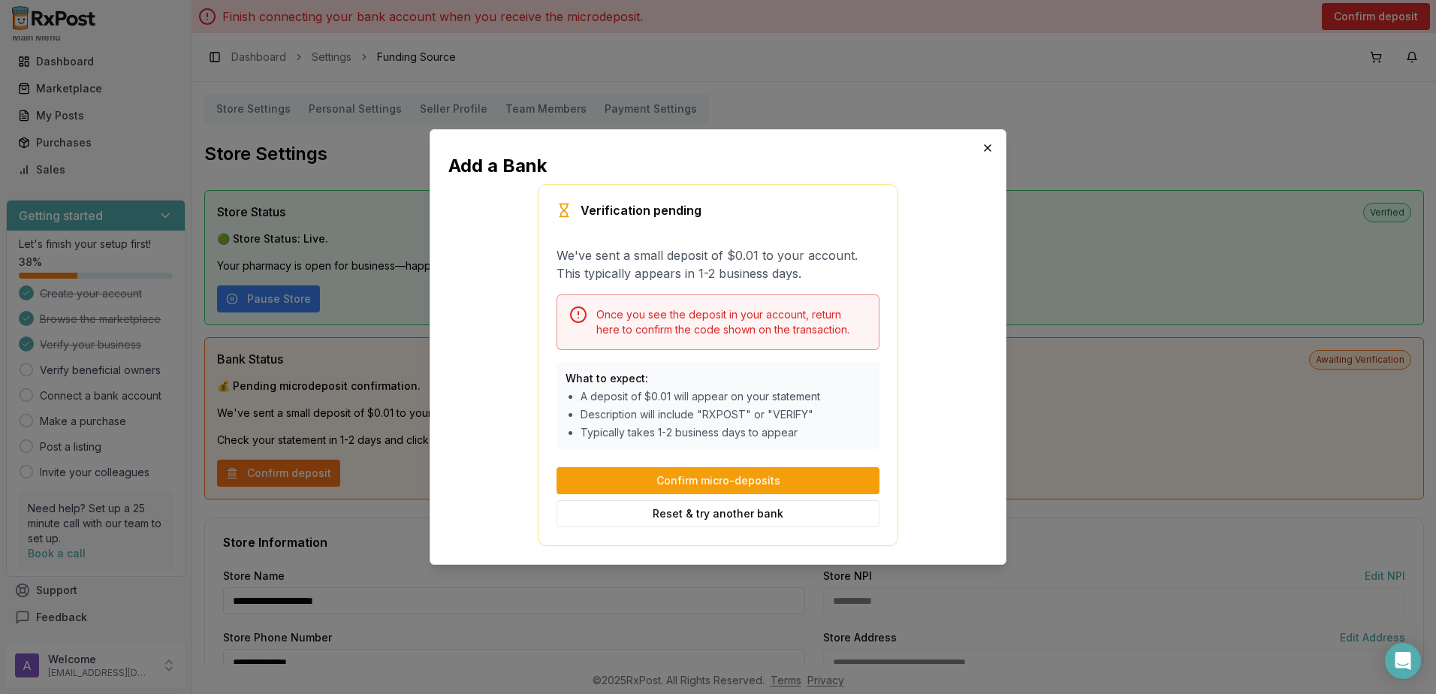
click at [988, 151] on icon "button" at bounding box center [988, 148] width 12 height 12
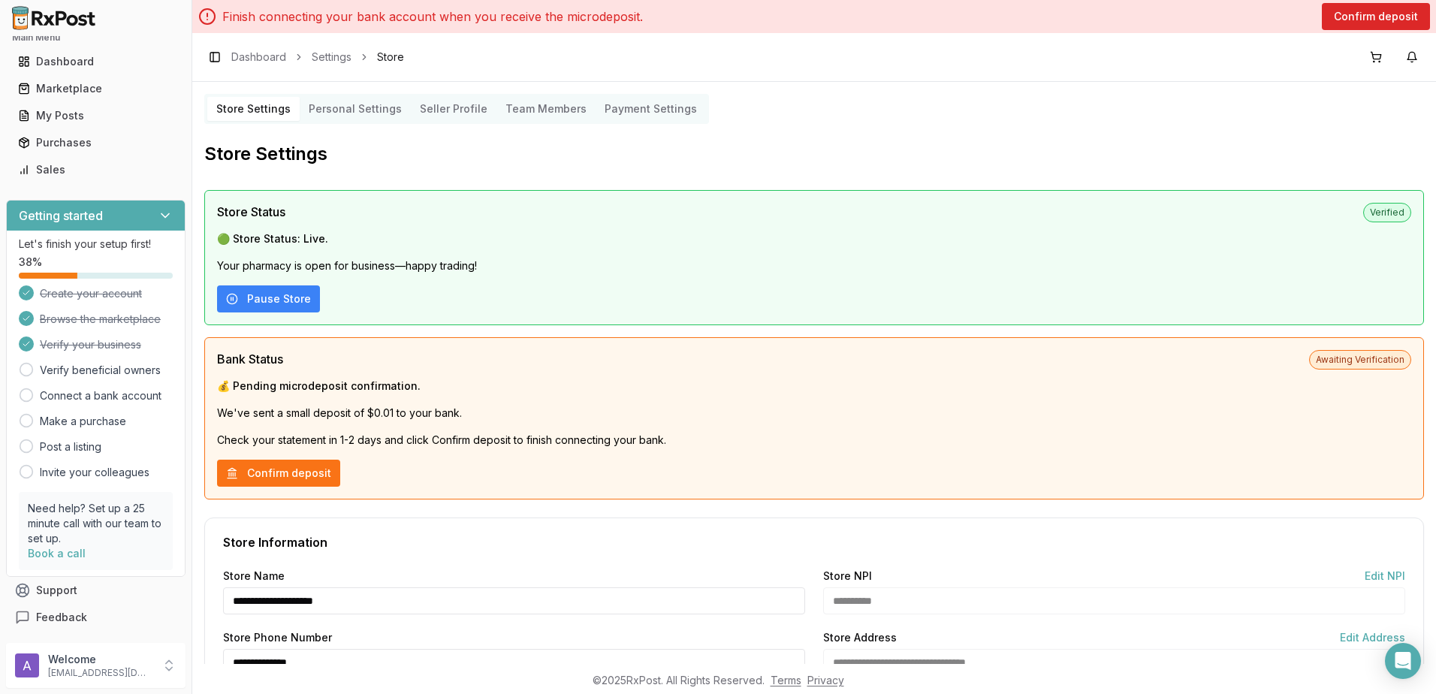
click at [183, 62] on div "Main Menu Dashboard Marketplace My Posts Purchases Sales" at bounding box center [96, 104] width 192 height 168
drag, startPoint x: 183, startPoint y: 62, endPoint x: 167, endPoint y: 33, distance: 33.6
click at [167, 33] on div at bounding box center [96, 18] width 192 height 36
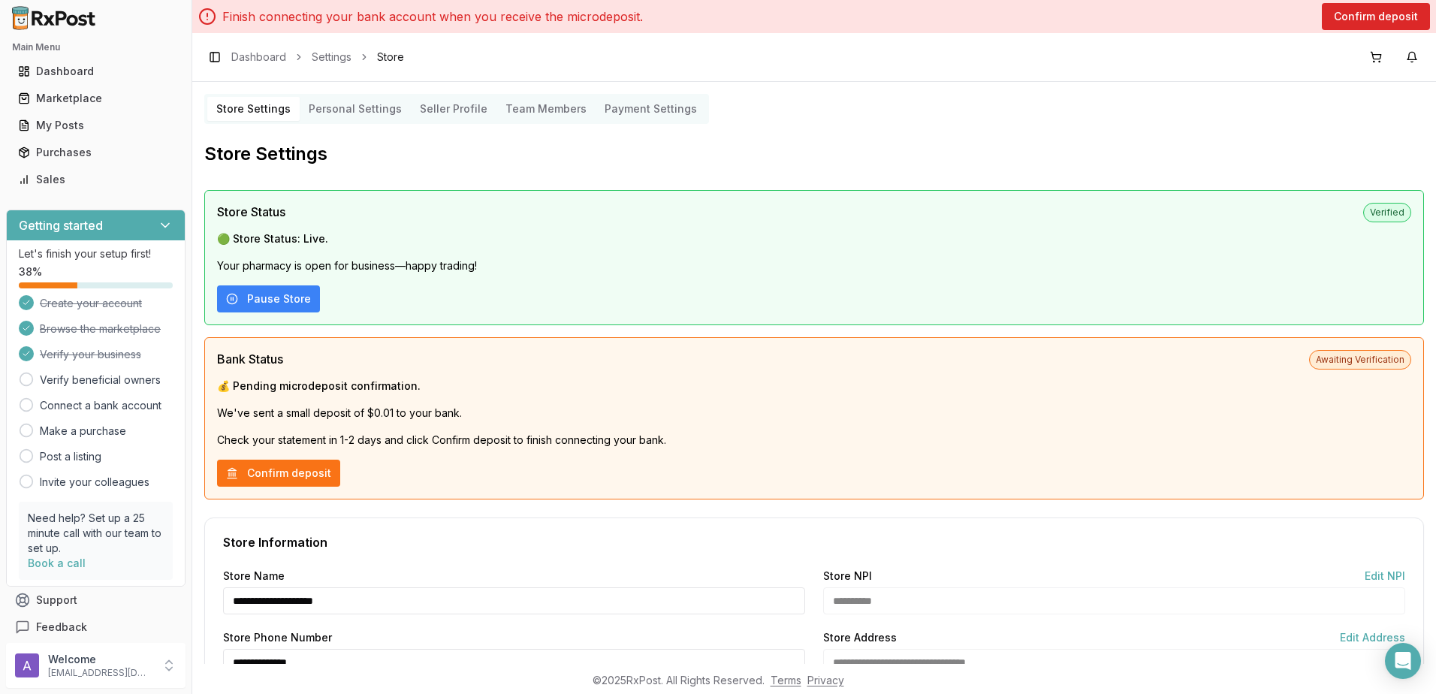
scroll to position [17, 0]
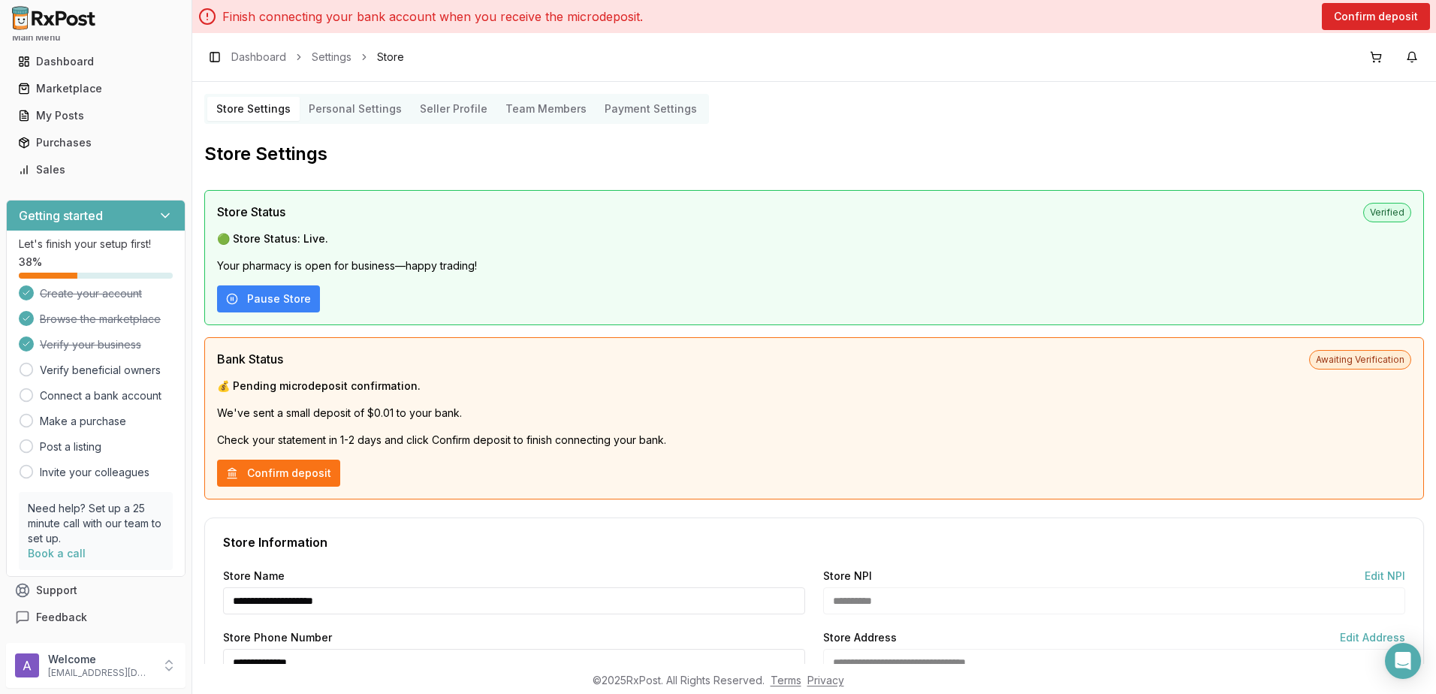
click at [191, 681] on div "Welcome torridpharmacy@gmail.com" at bounding box center [96, 665] width 192 height 57
click at [191, 675] on div "Welcome torridpharmacy@gmail.com" at bounding box center [96, 665] width 192 height 57
drag, startPoint x: 191, startPoint y: 672, endPoint x: 191, endPoint y: 638, distance: 33.8
click at [191, 668] on div "Welcome torridpharmacy@gmail.com" at bounding box center [96, 665] width 192 height 57
